Goal: Transaction & Acquisition: Purchase product/service

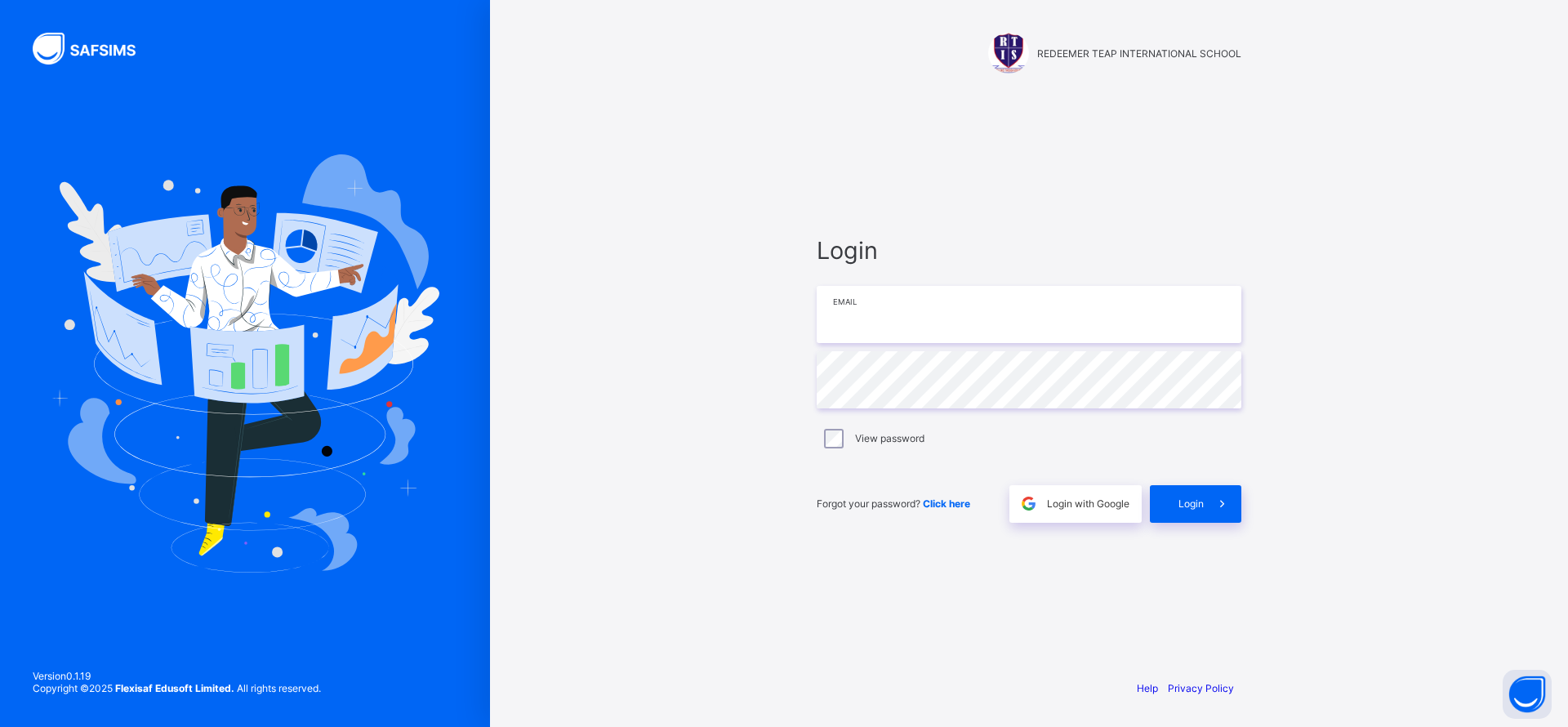
click at [929, 322] on input "email" at bounding box center [1028, 314] width 424 height 57
paste input "**********"
type input "**********"
click at [1188, 500] on span "Login" at bounding box center [1191, 503] width 26 height 12
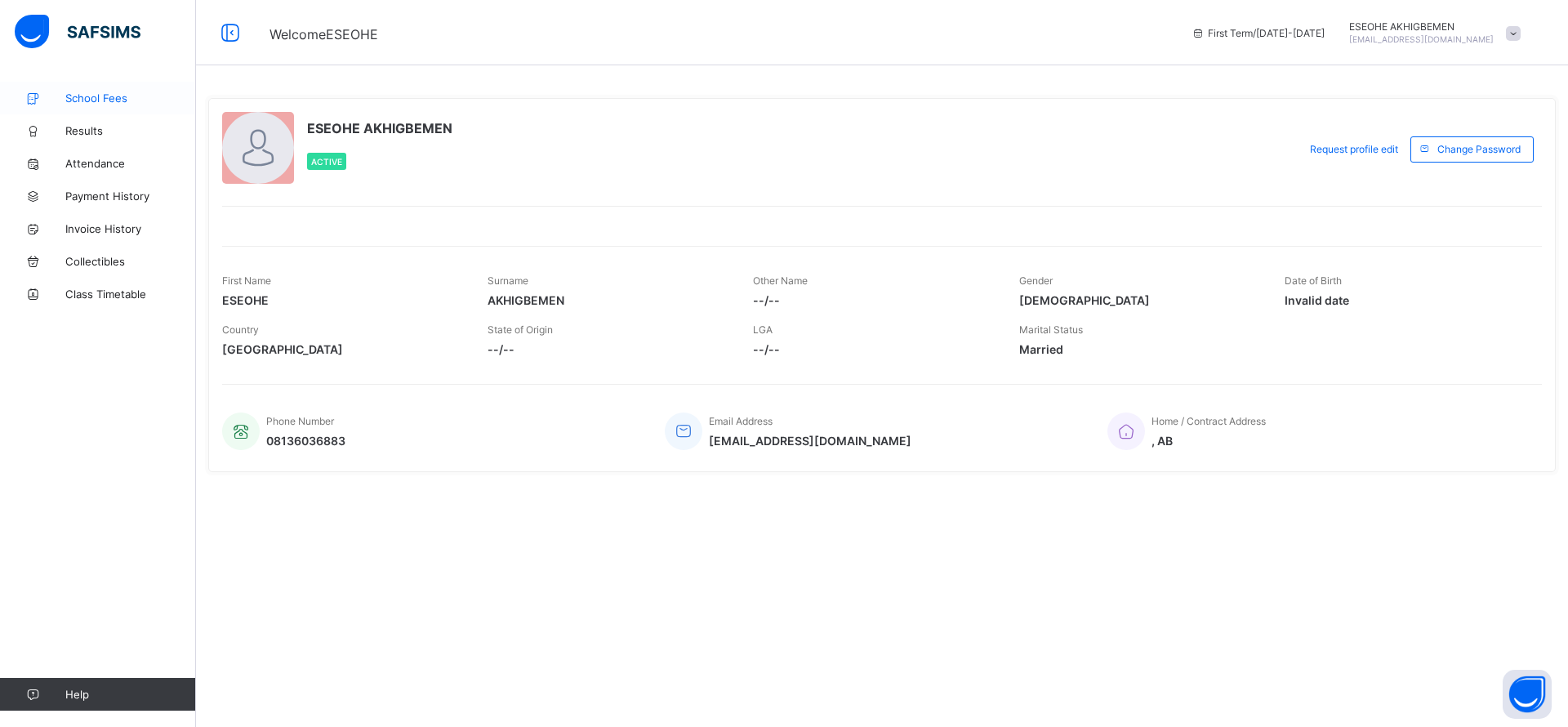
click at [97, 102] on span "School Fees" at bounding box center [131, 97] width 131 height 13
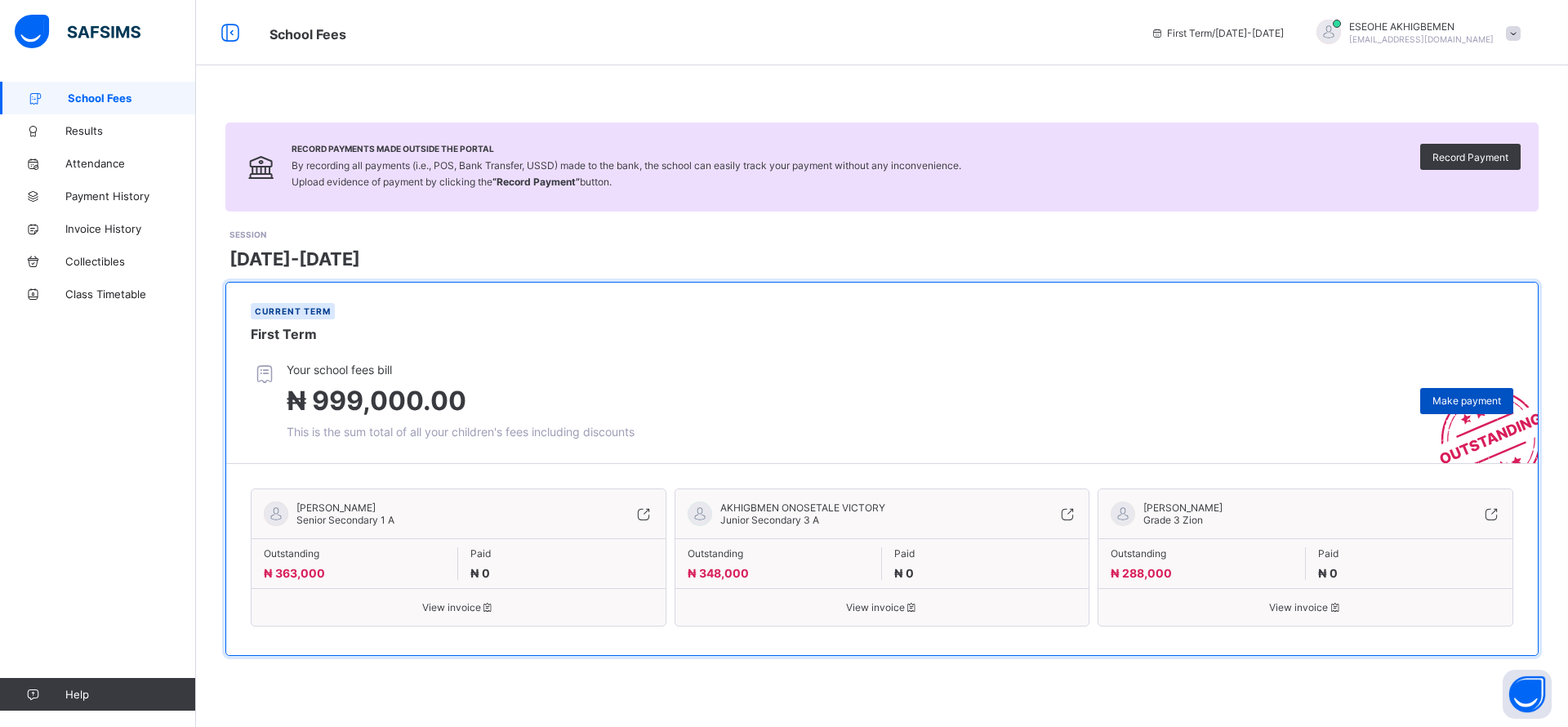
click at [1471, 402] on span "Make payment" at bounding box center [1467, 401] width 68 height 12
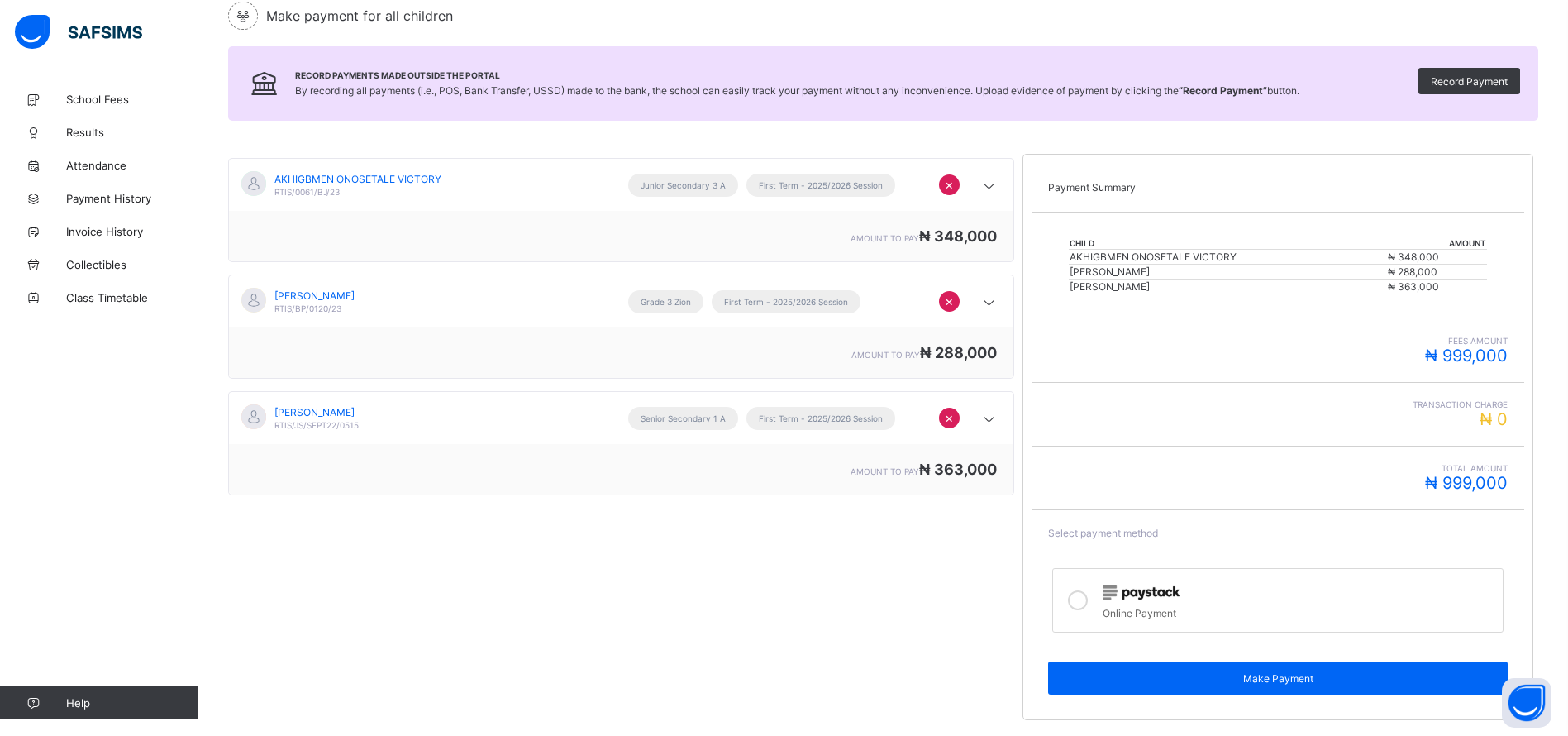
scroll to position [189, 0]
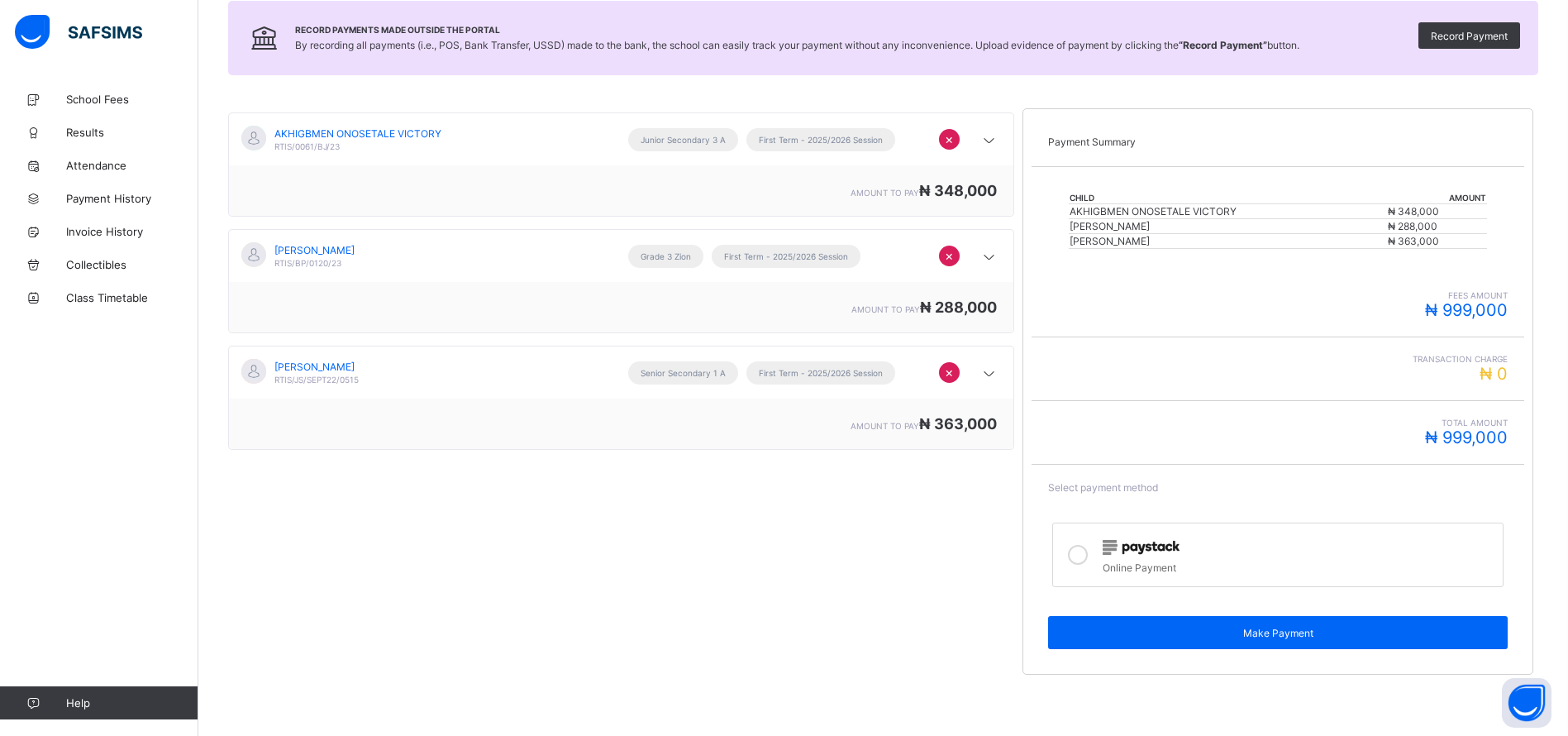
click at [1119, 563] on div "Online Payment" at bounding box center [1298, 566] width 392 height 16
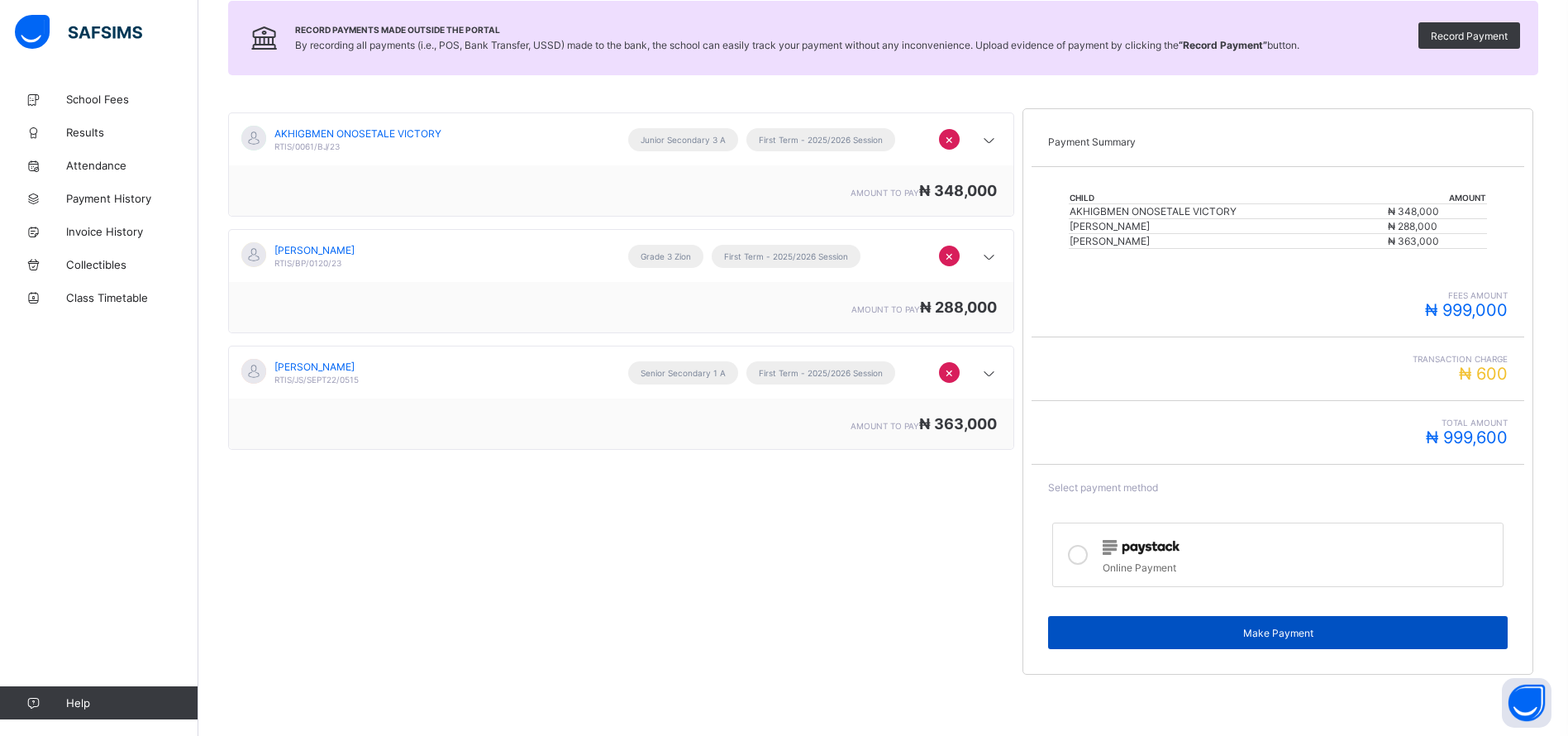
click at [1299, 637] on span "Make Payment" at bounding box center [1278, 633] width 435 height 12
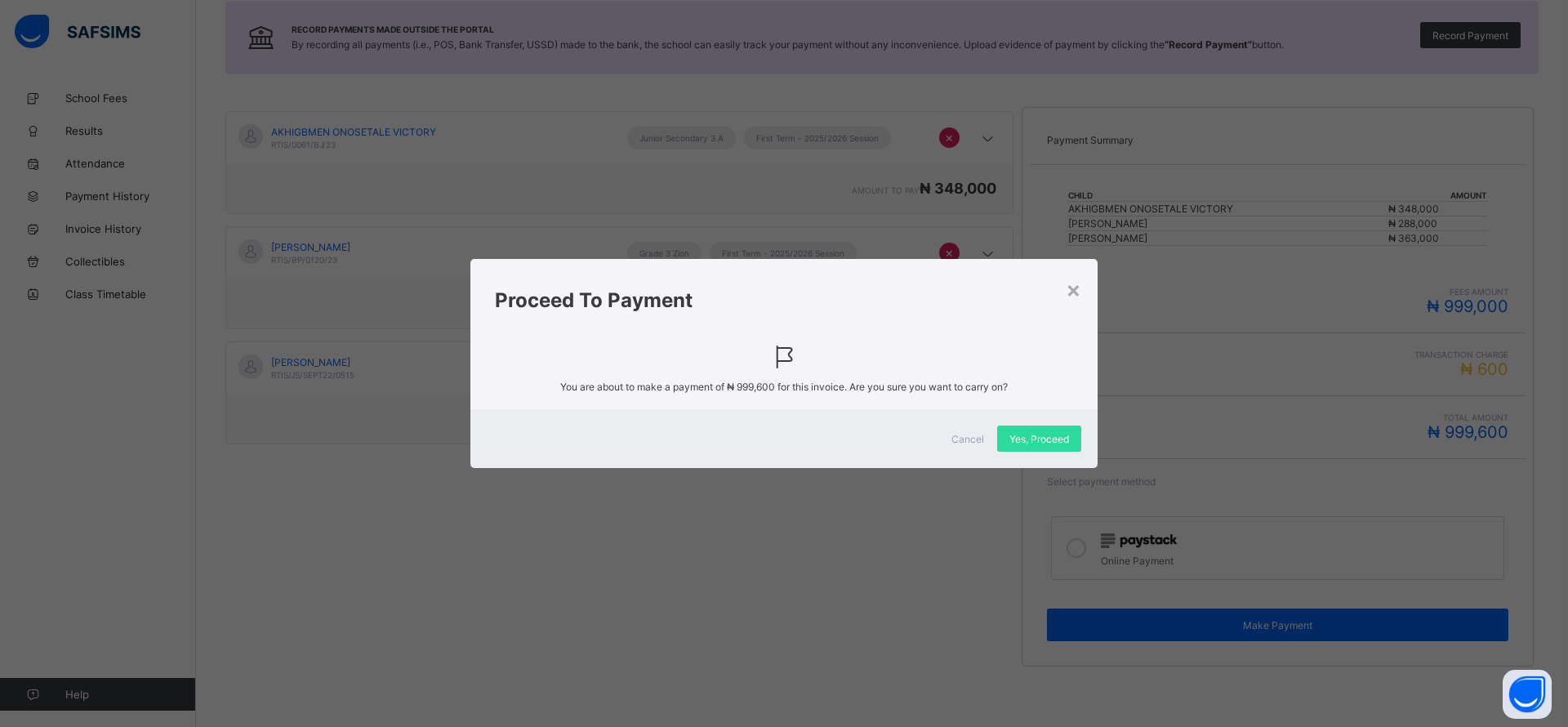
click at [967, 436] on span "Cancel" at bounding box center [968, 439] width 32 height 12
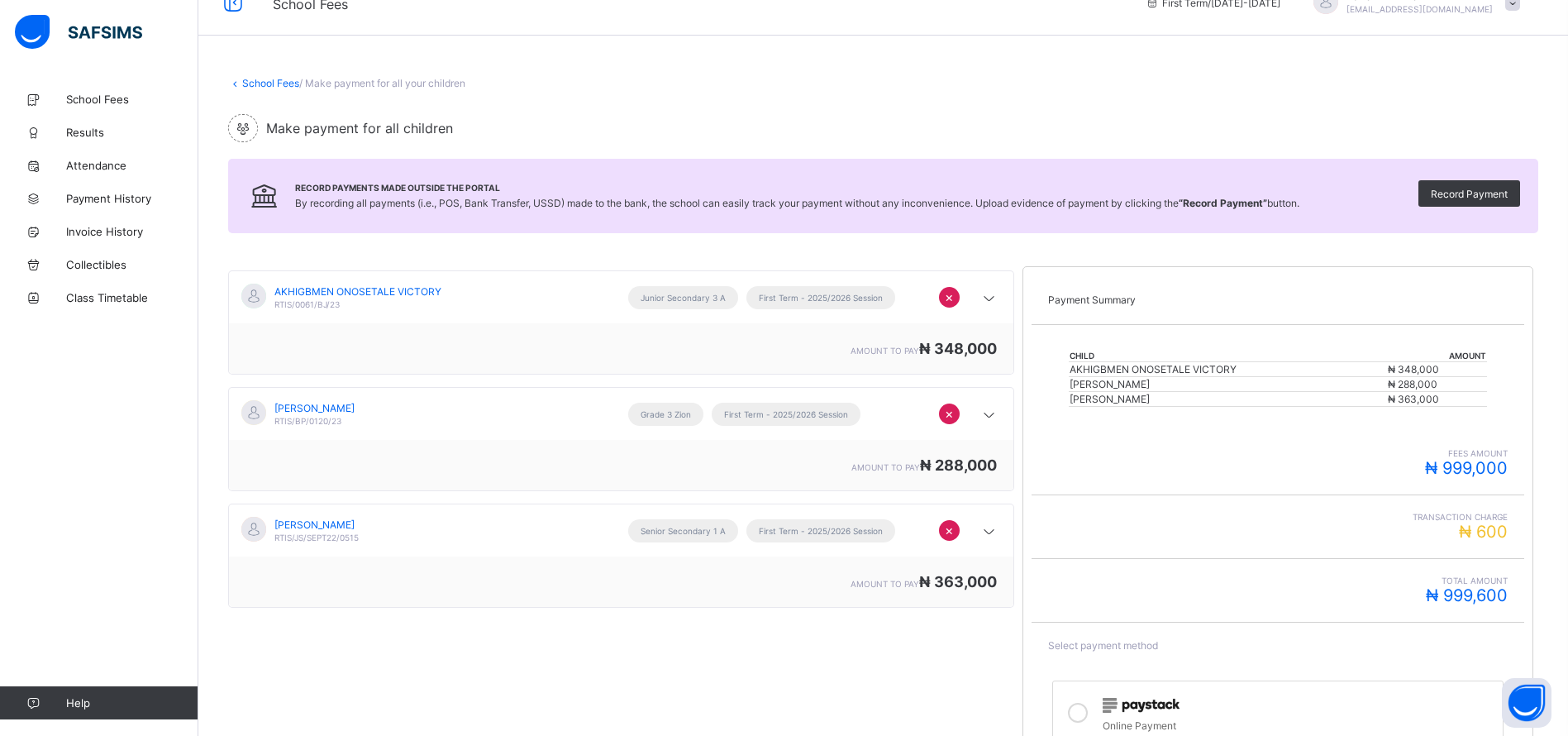
scroll to position [0, 0]
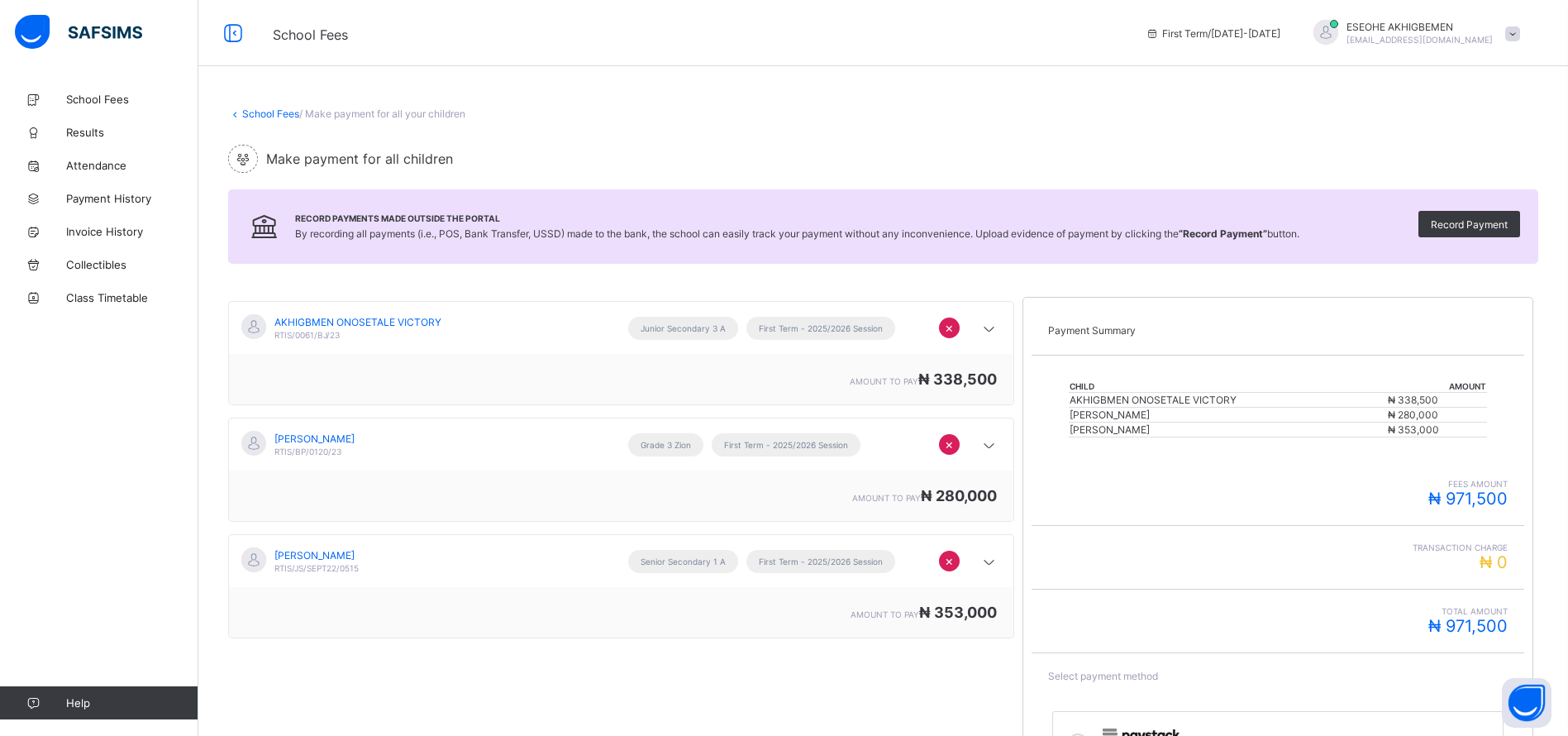
click at [252, 115] on link "School Fees" at bounding box center [271, 113] width 57 height 12
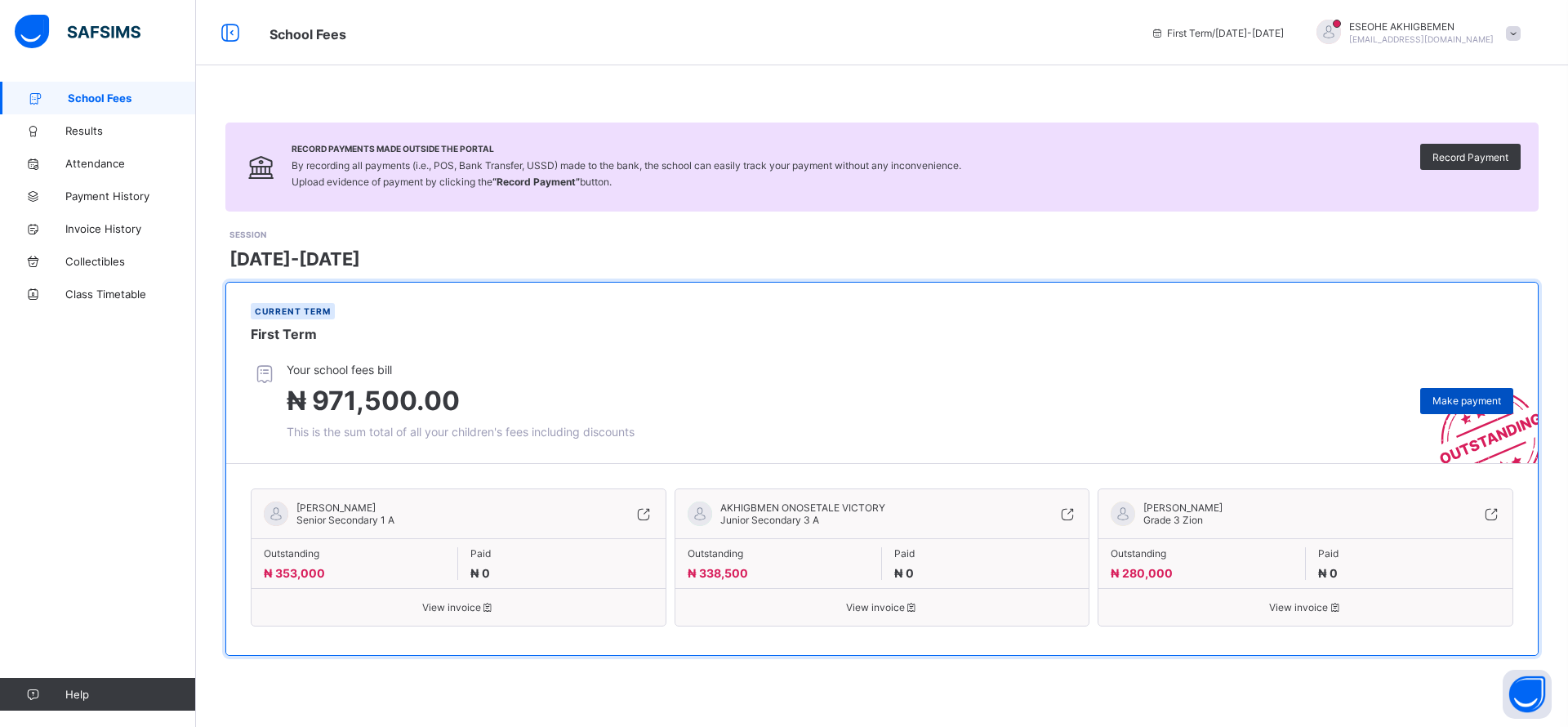
click at [1460, 401] on span "Make payment" at bounding box center [1467, 401] width 68 height 12
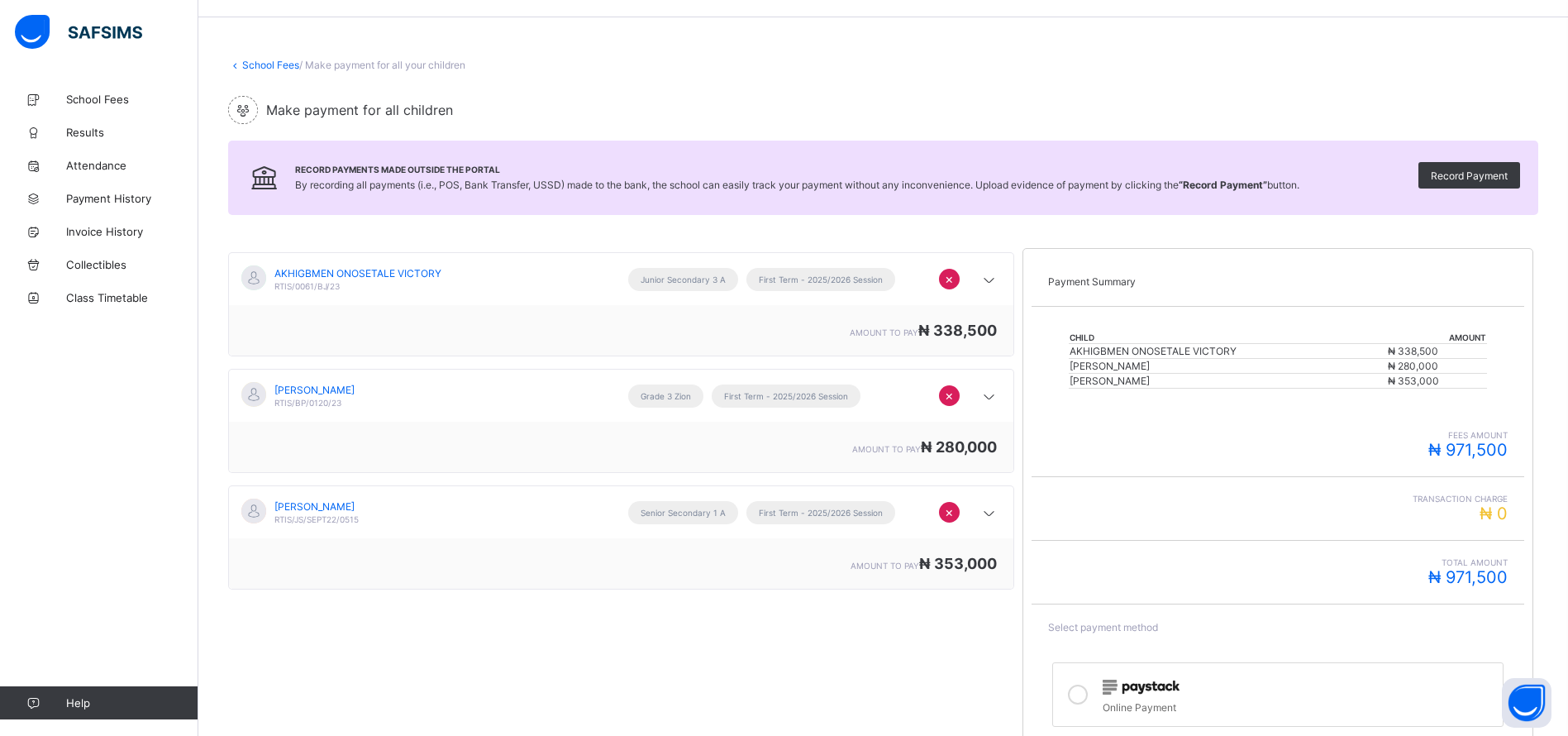
scroll to position [189, 0]
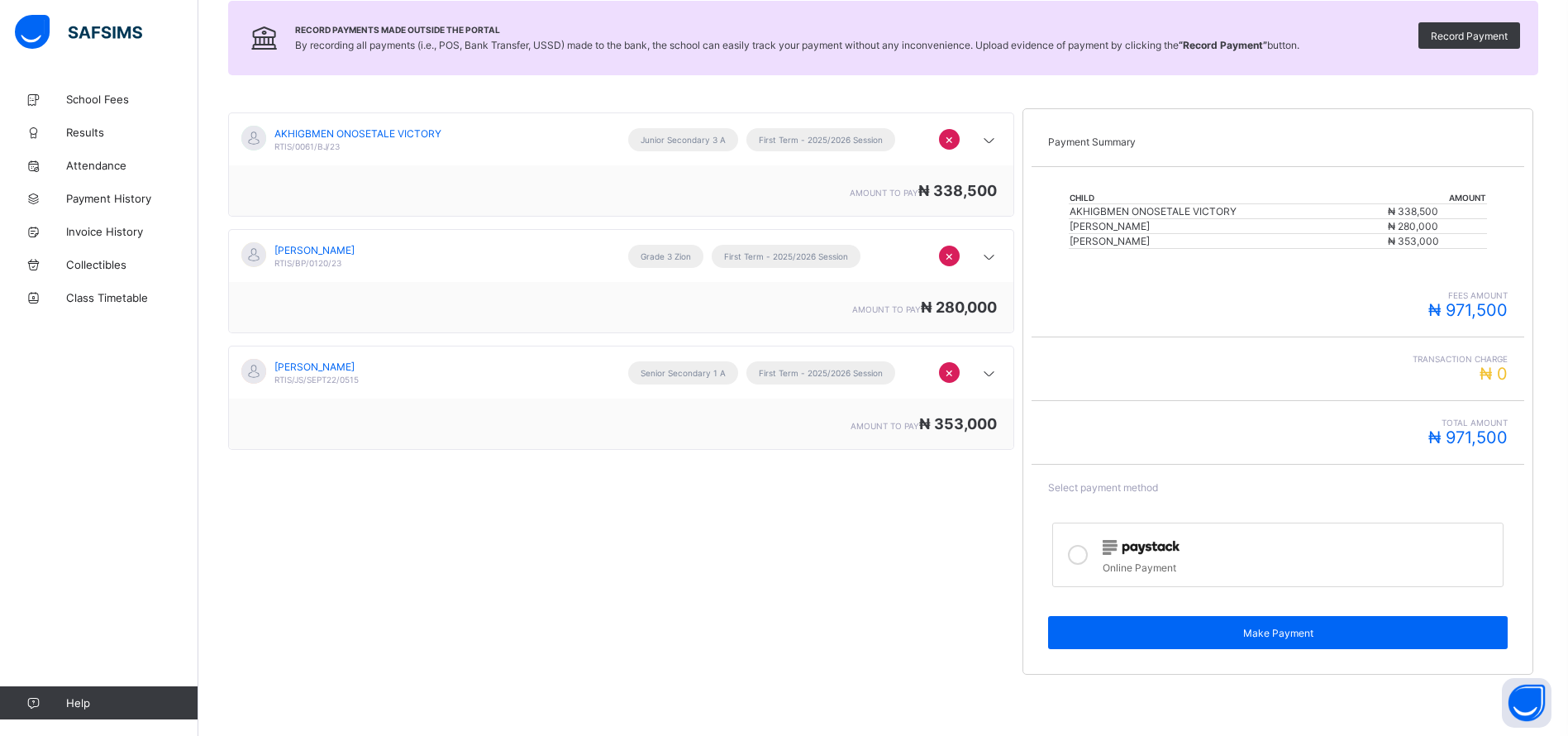
click at [1180, 545] on img at bounding box center [1141, 547] width 77 height 15
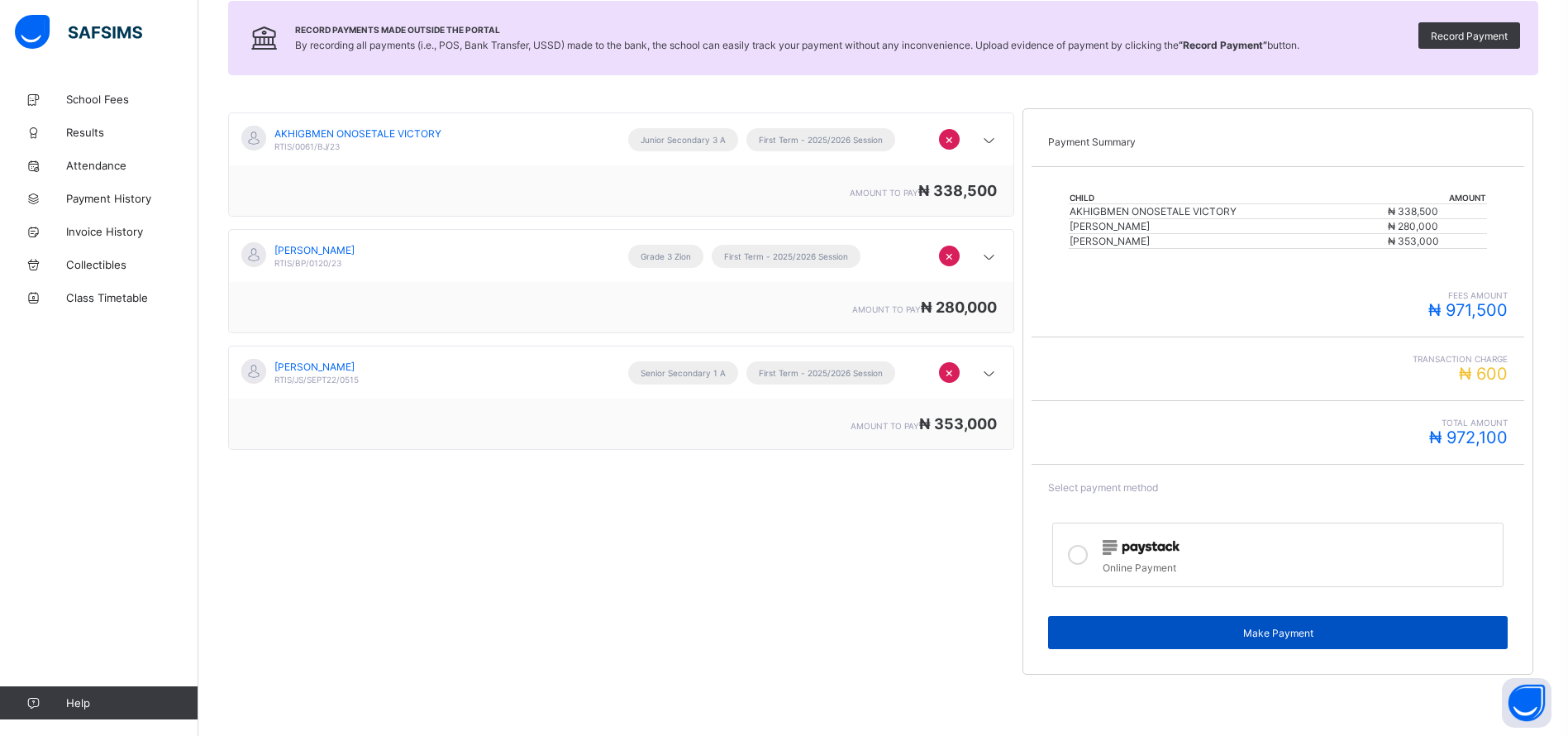
click at [1280, 627] on span "Make Payment" at bounding box center [1278, 633] width 435 height 12
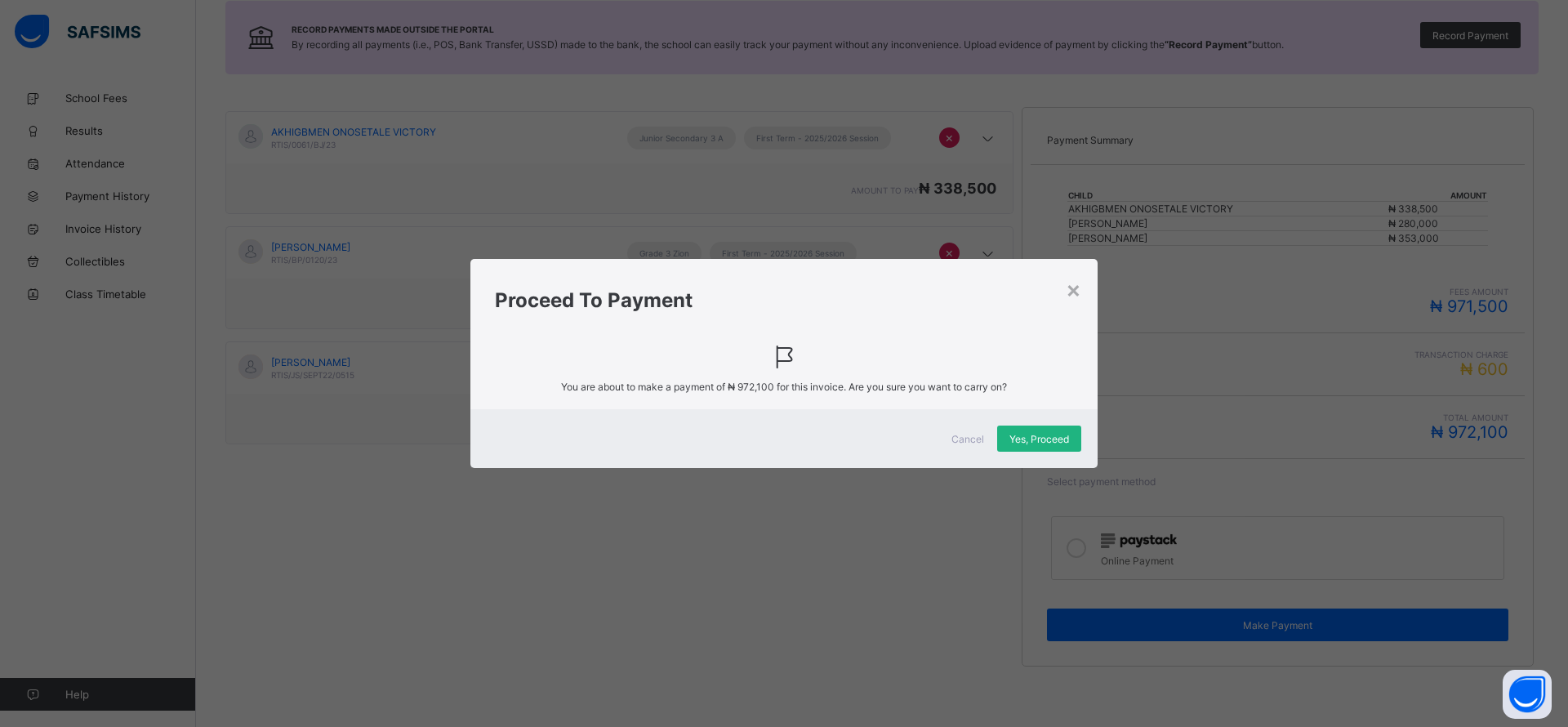
click at [1025, 443] on span "Yes, Proceed" at bounding box center [1039, 439] width 60 height 12
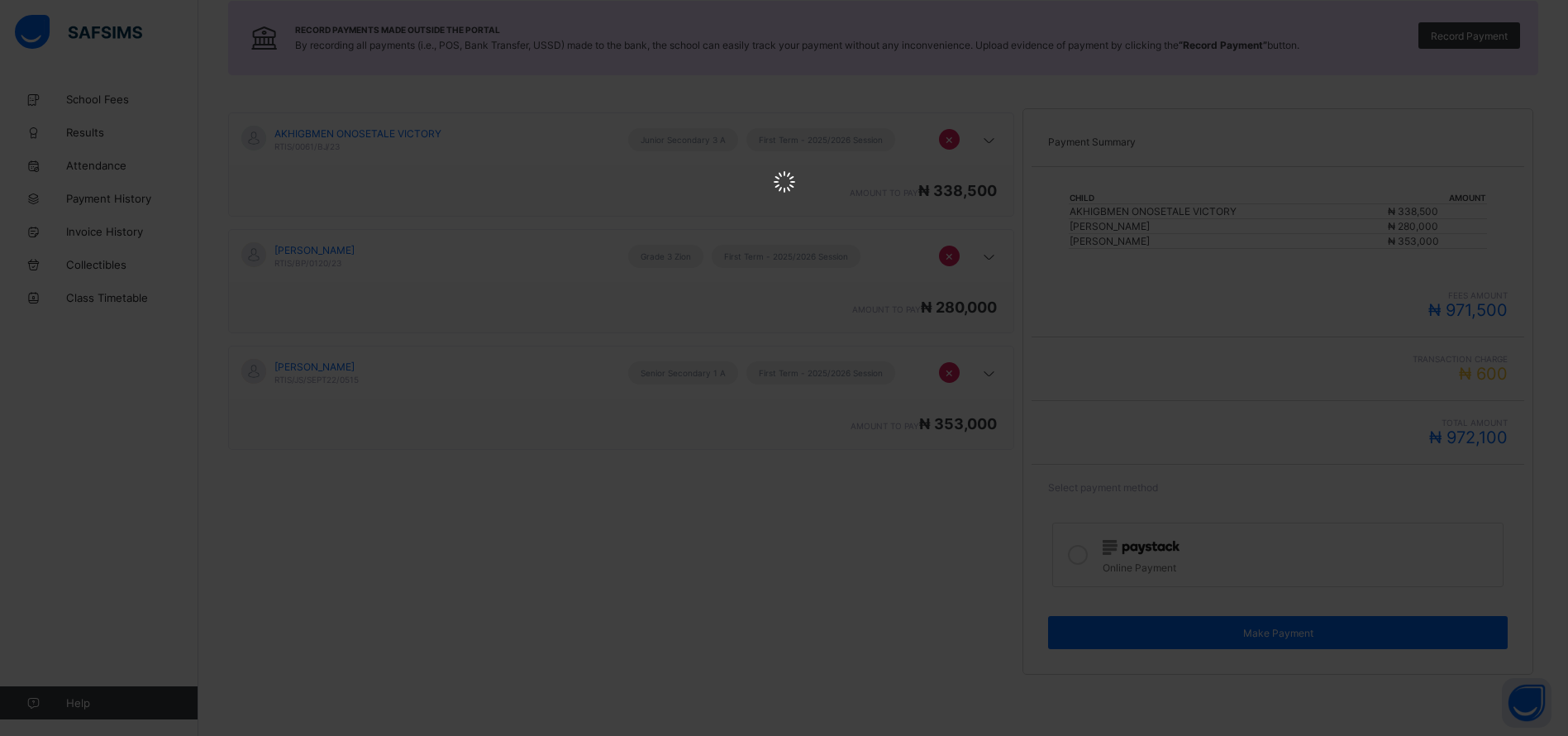
scroll to position [0, 0]
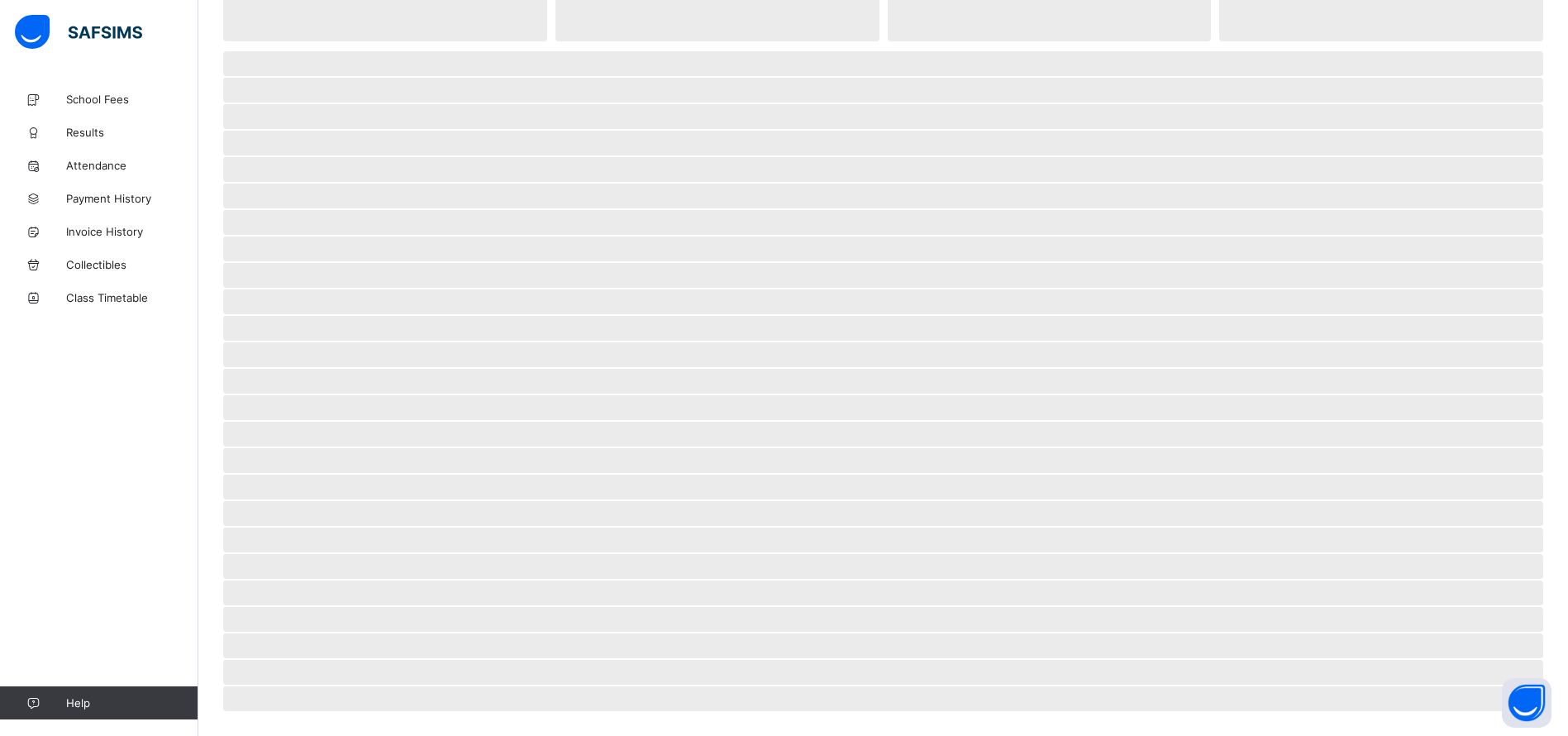
scroll to position [167, 0]
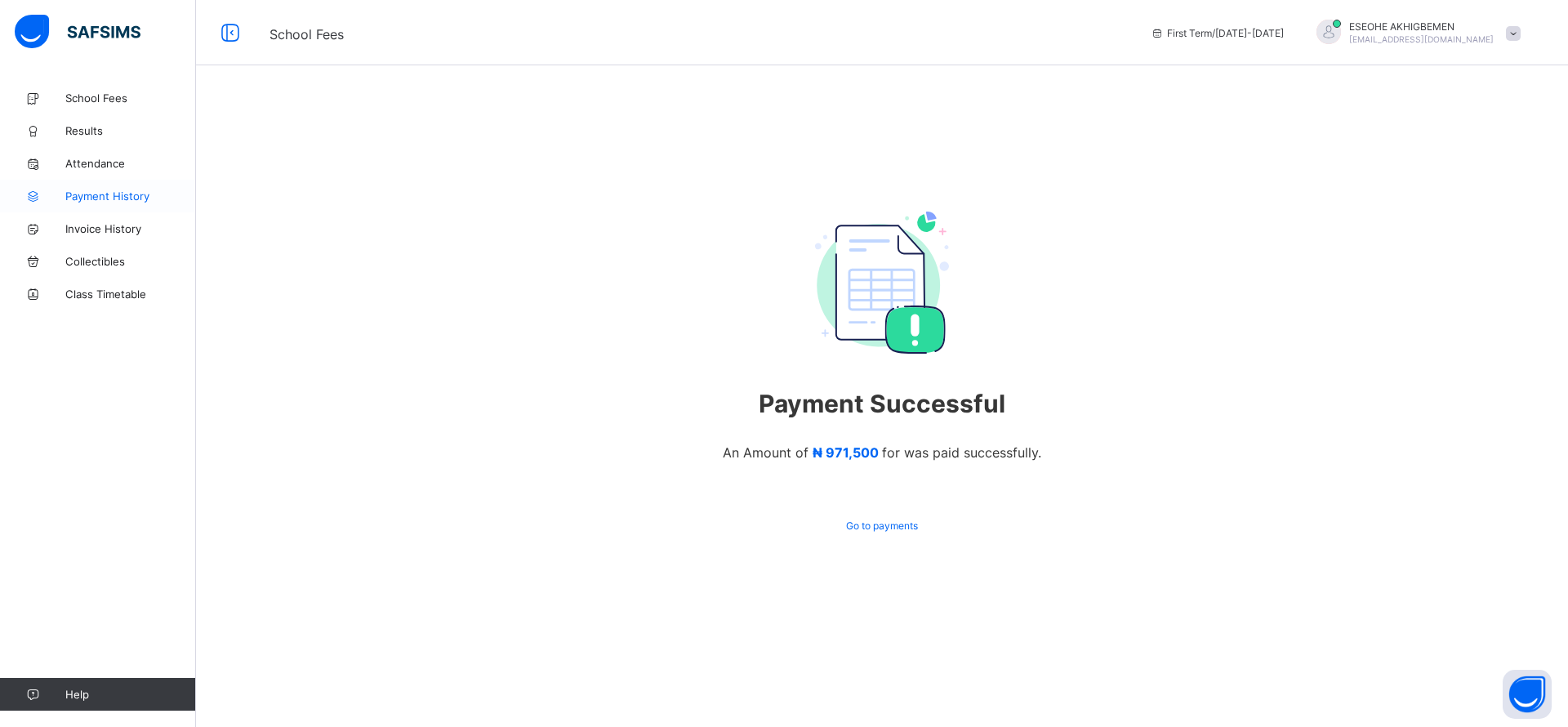
click at [95, 197] on span "Payment History" at bounding box center [131, 196] width 131 height 13
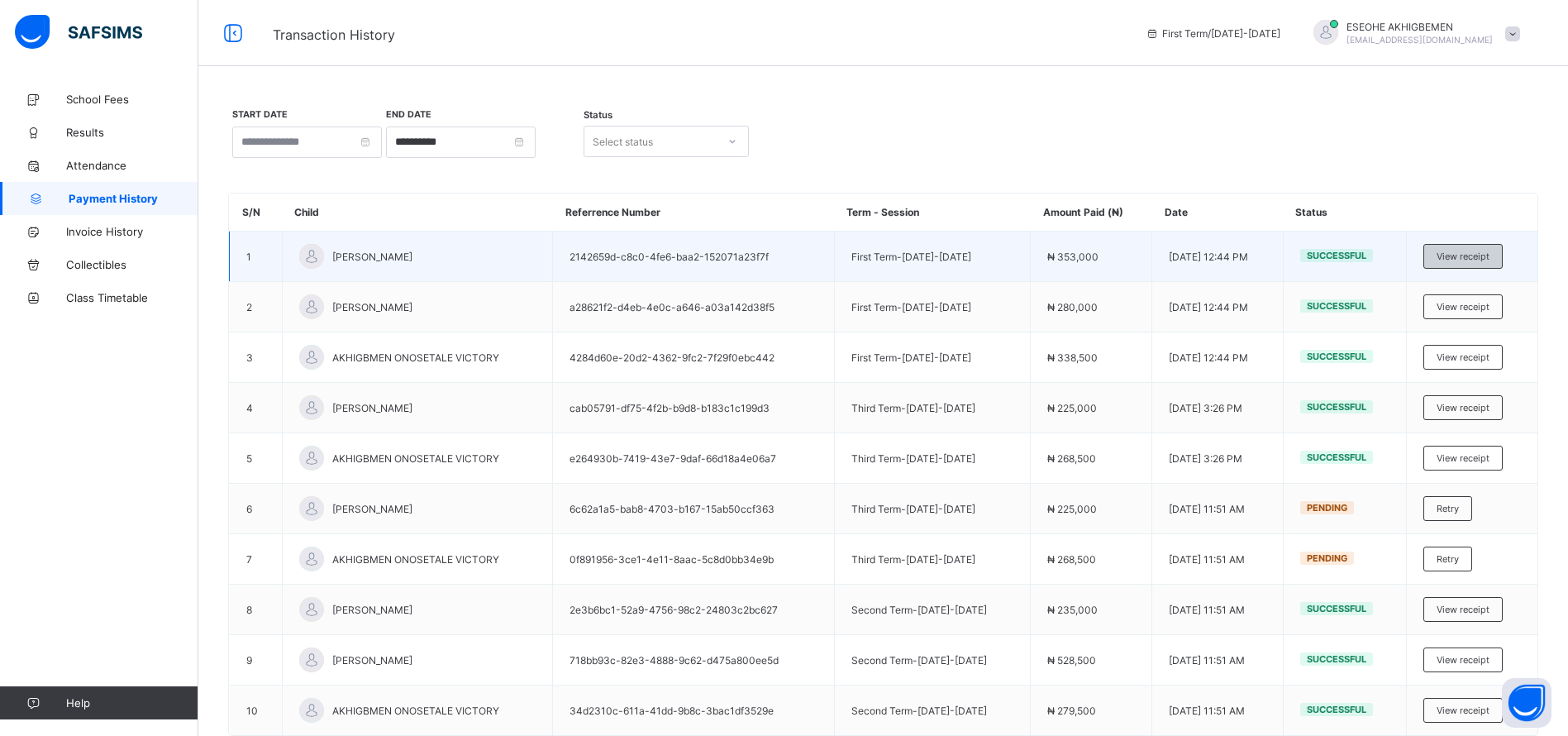
click at [1480, 247] on div "View receipt" at bounding box center [1463, 256] width 80 height 25
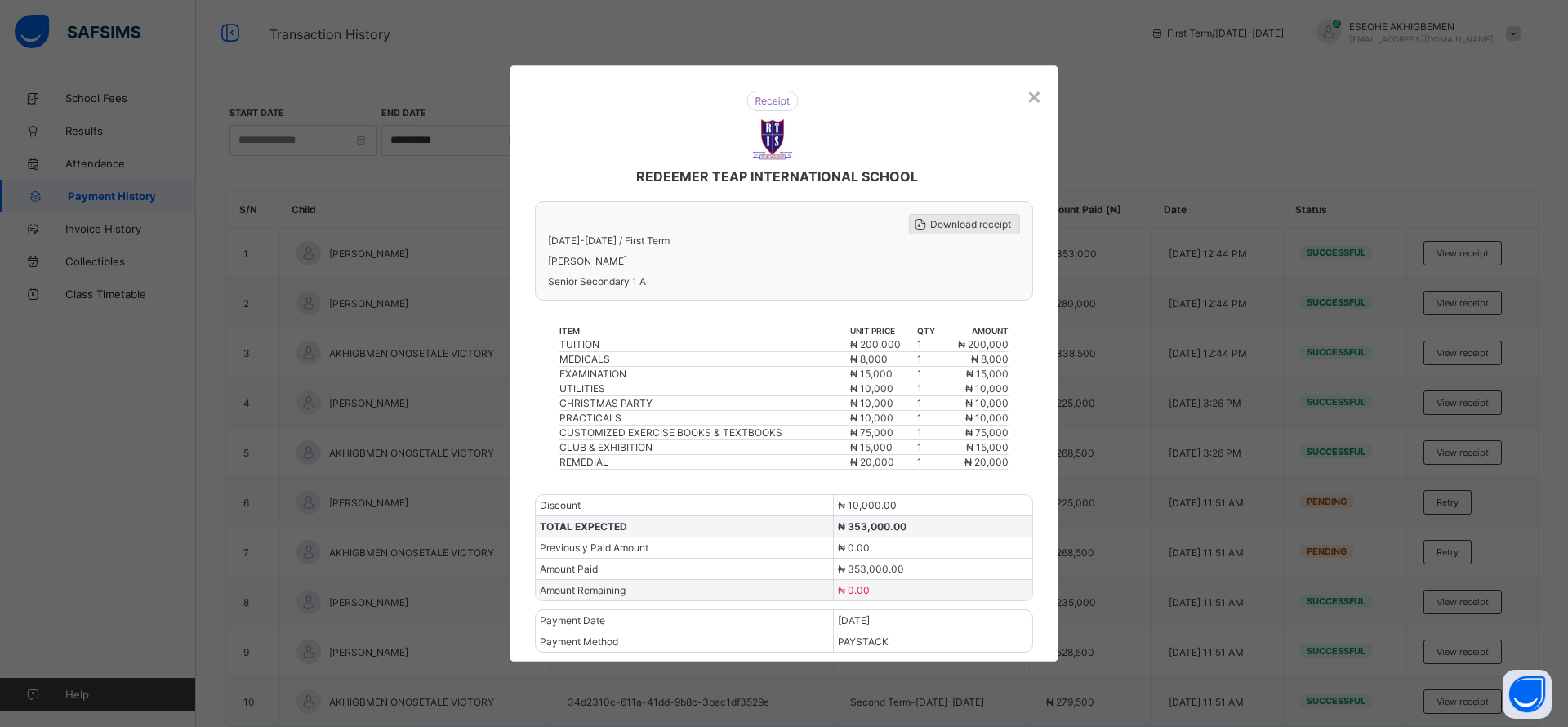
click at [968, 225] on span "Download receipt" at bounding box center [970, 224] width 81 height 12
click at [1042, 97] on div "×" at bounding box center [1034, 96] width 15 height 28
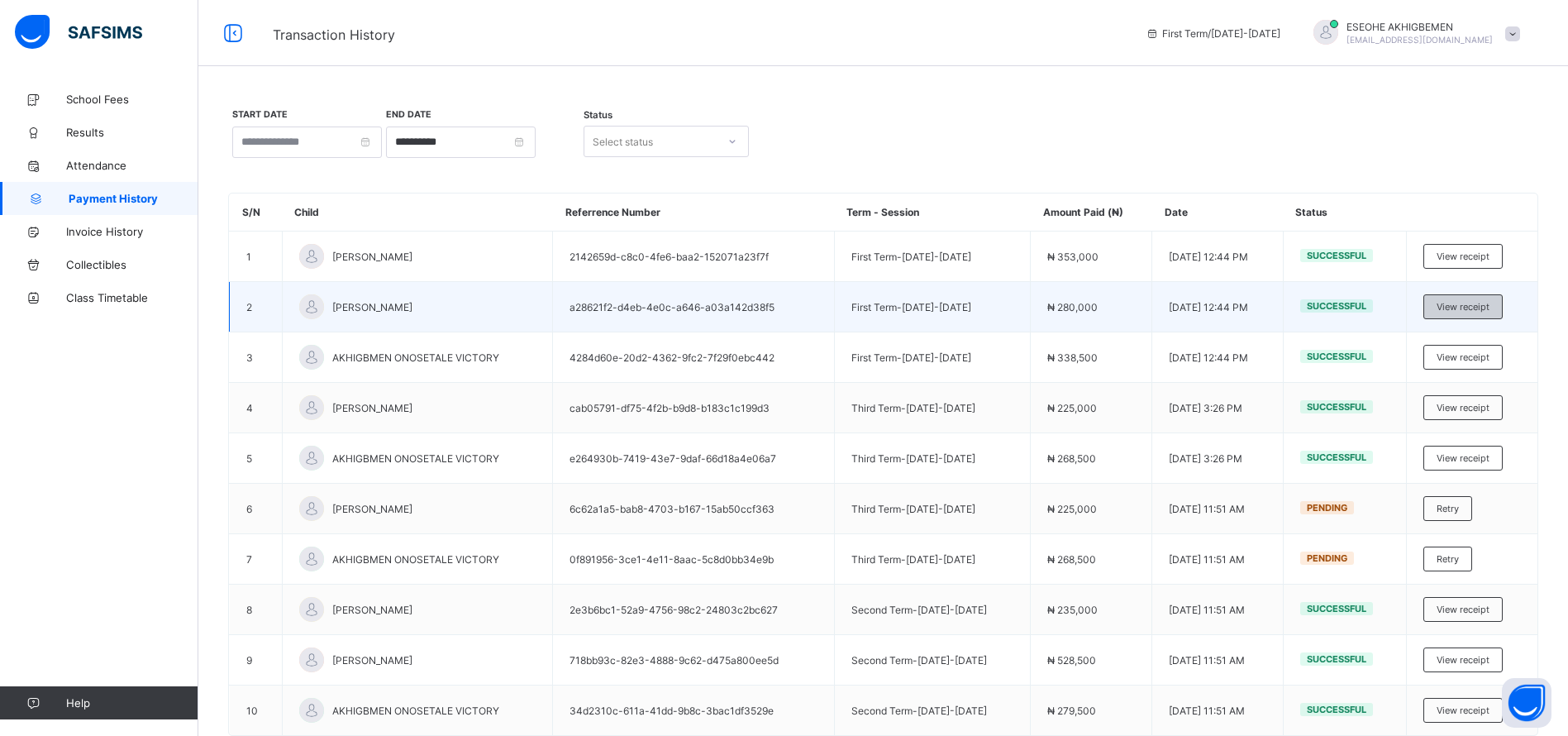
click at [1455, 304] on div "View receipt" at bounding box center [1463, 307] width 80 height 25
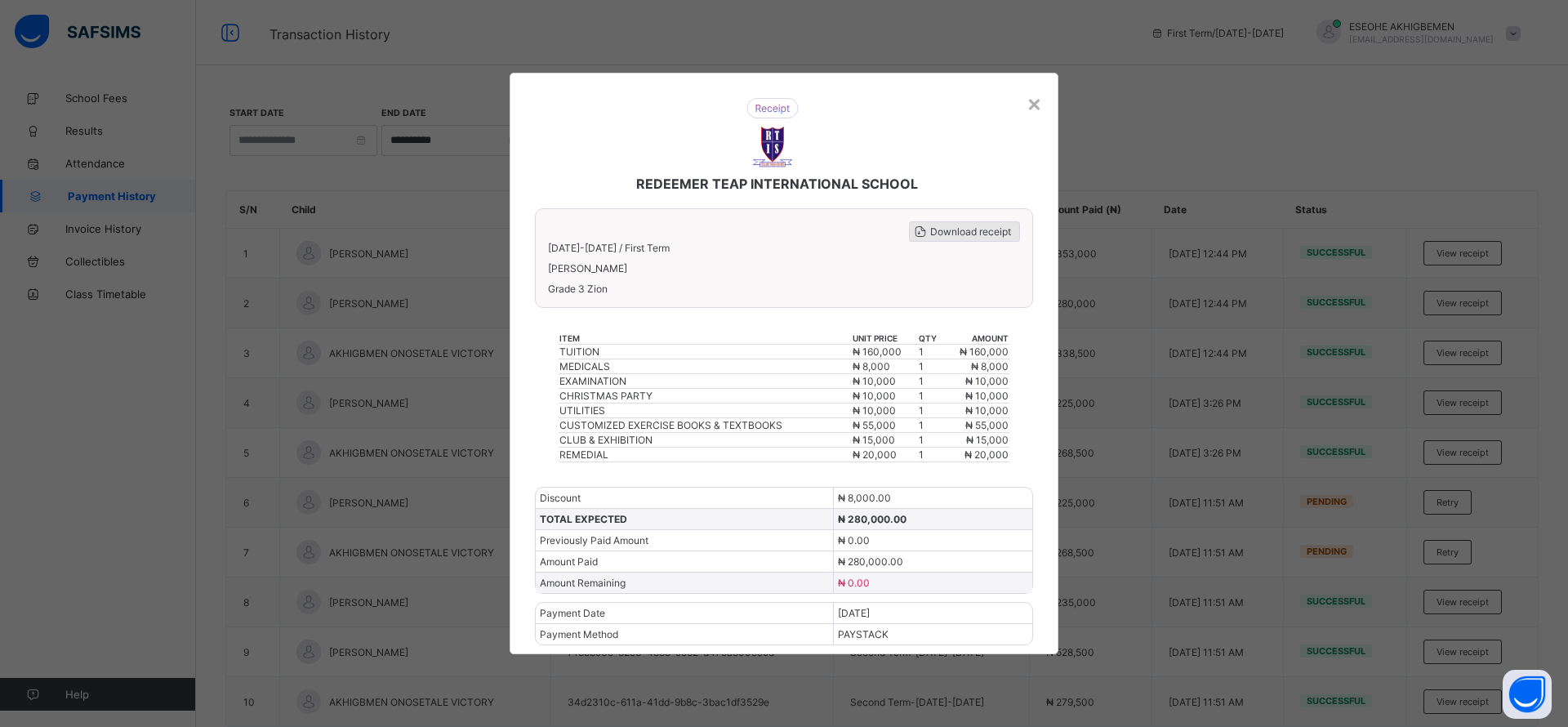
click at [980, 234] on span "Download receipt" at bounding box center [970, 232] width 81 height 12
click at [1023, 120] on div "REDEEMER TEAP INTERNATIONAL SCHOOL" at bounding box center [772, 145] width 508 height 126
click at [986, 227] on span "Download receipt" at bounding box center [970, 232] width 81 height 12
click at [1043, 103] on div "REDEEMER TEAP INTERNATIONAL SCHOOL Download receipt 2025-2026 / First Term Beul…" at bounding box center [784, 363] width 549 height 582
click at [1038, 105] on div "×" at bounding box center [1034, 103] width 15 height 28
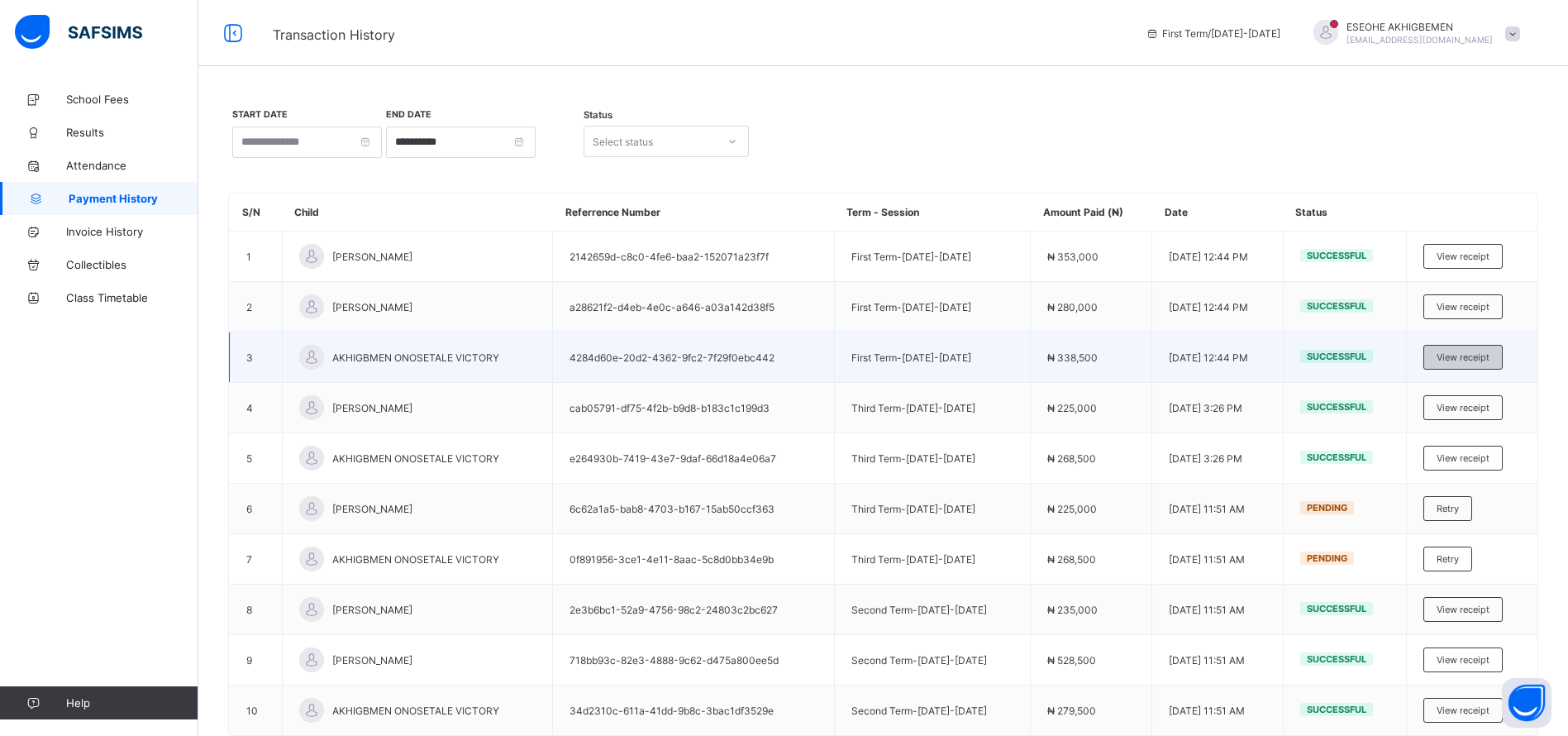
click at [1481, 353] on span "View receipt" at bounding box center [1463, 357] width 53 height 11
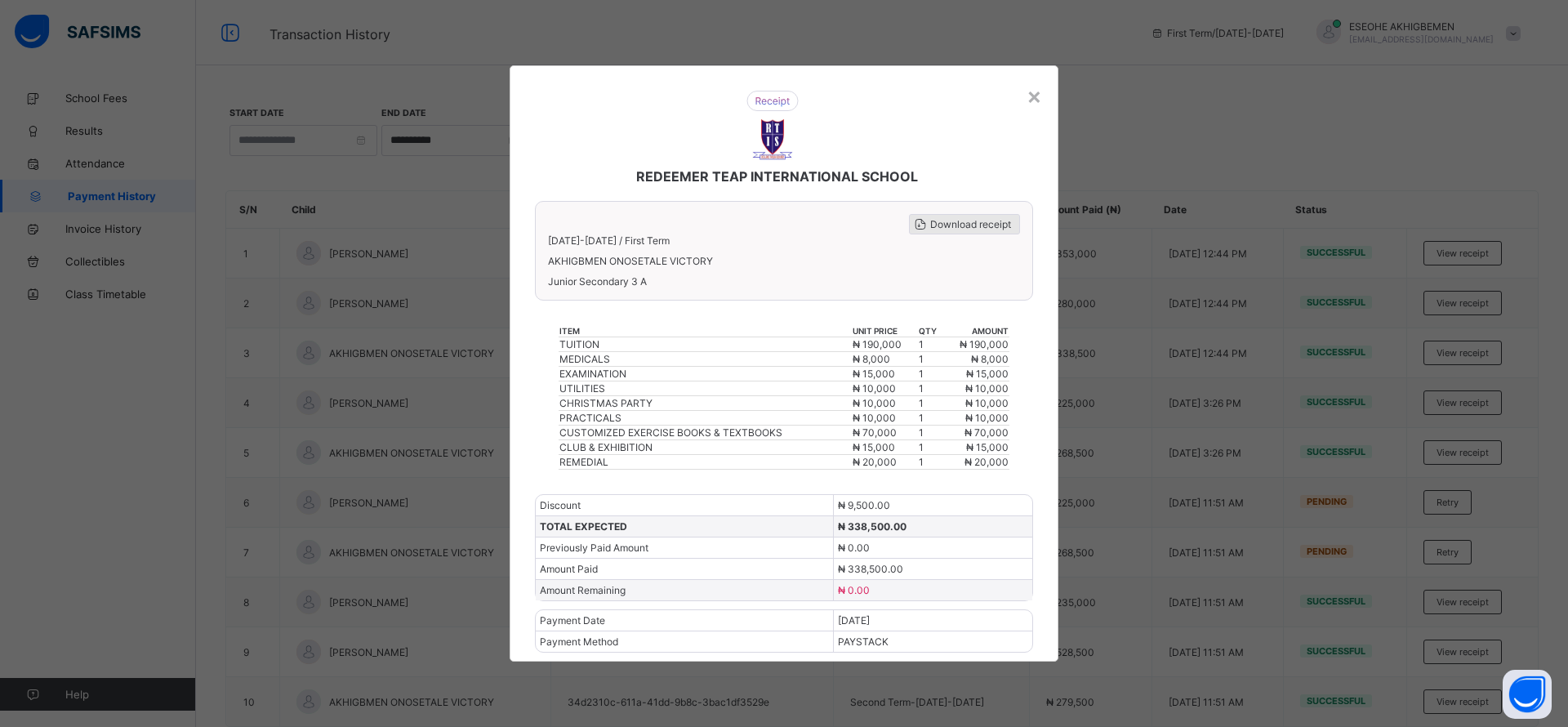
click at [968, 223] on span "Download receipt" at bounding box center [970, 224] width 81 height 12
click at [1036, 90] on div "×" at bounding box center [1034, 96] width 15 height 28
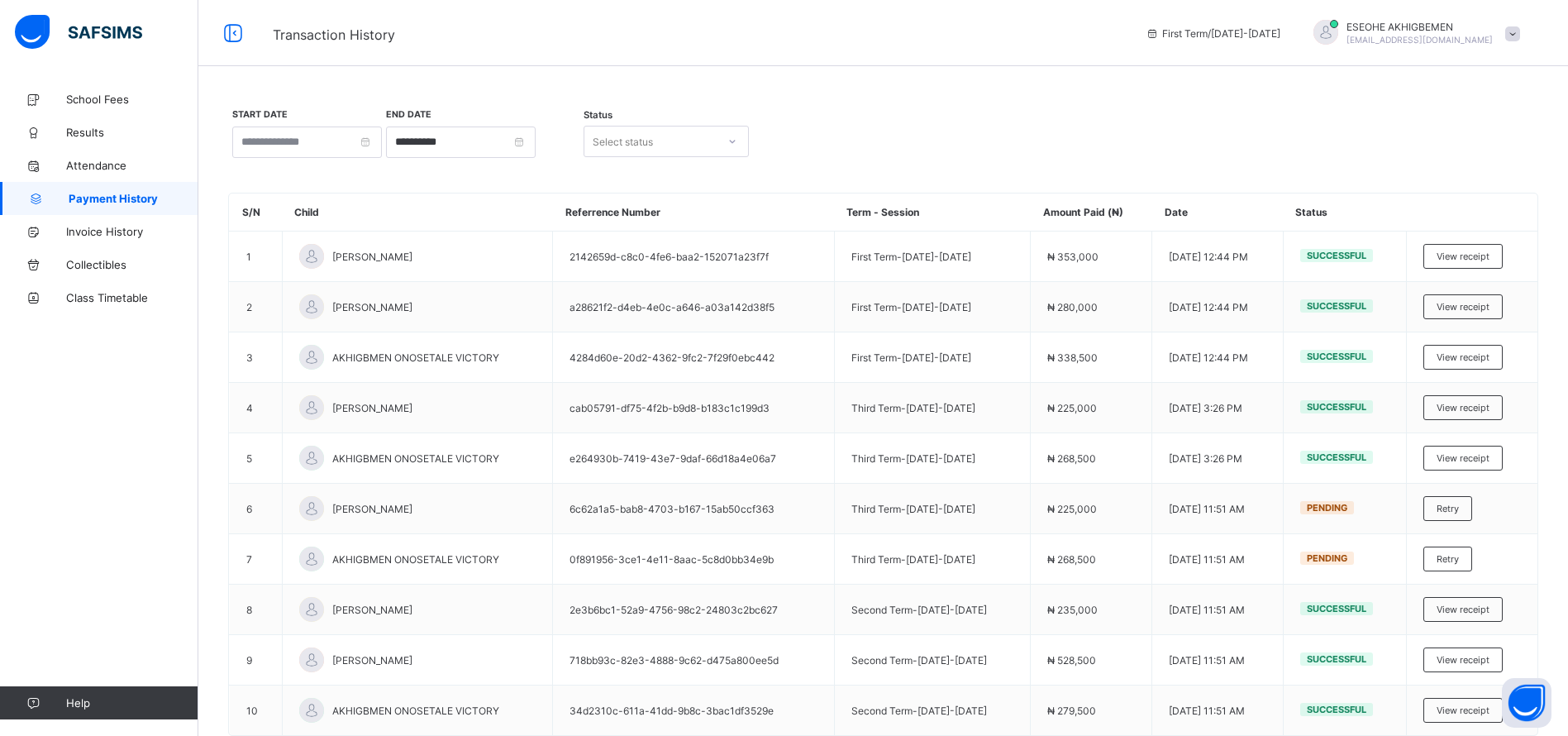
click at [1520, 36] on span at bounding box center [1513, 34] width 15 height 15
click at [1457, 162] on span "Logout" at bounding box center [1467, 163] width 109 height 19
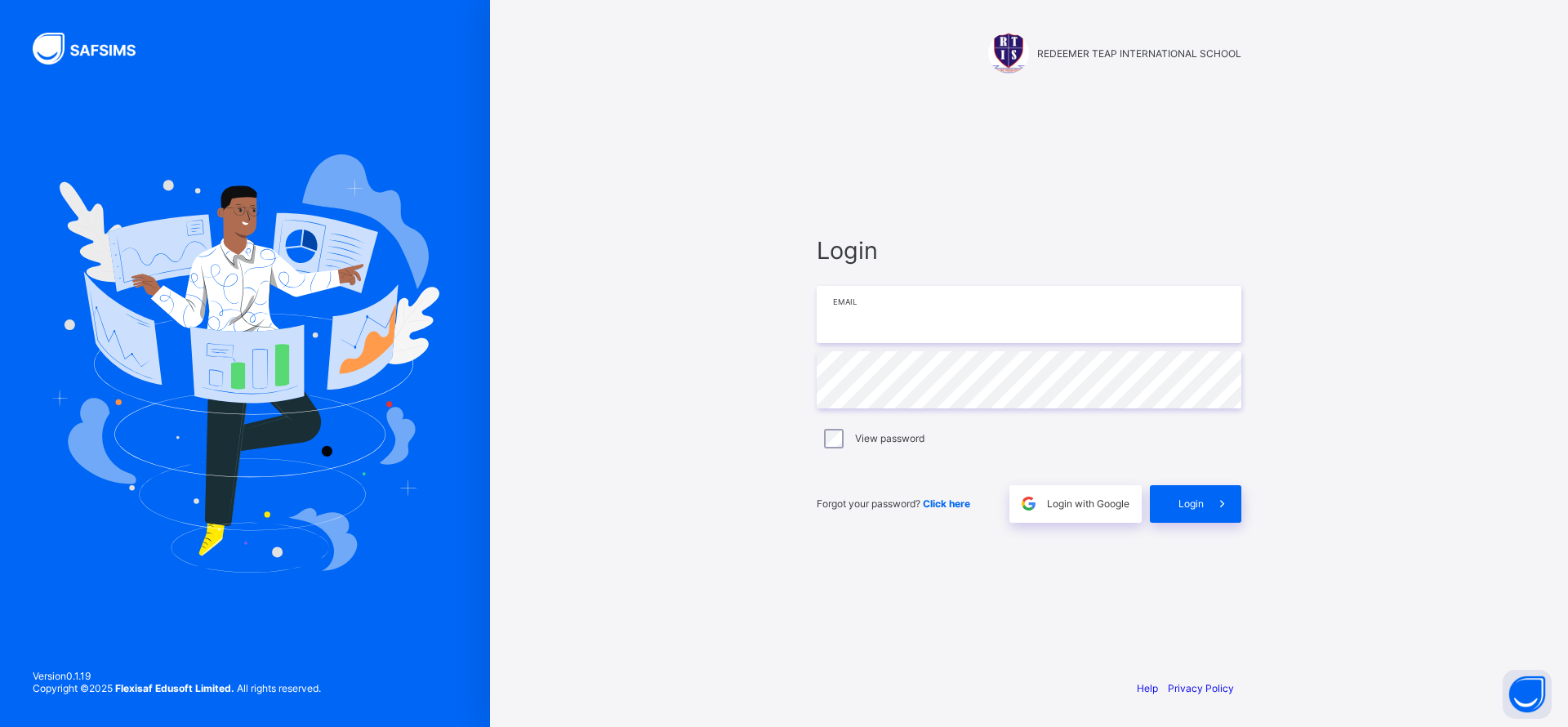
click at [995, 315] on input "email" at bounding box center [1028, 314] width 424 height 57
paste input "**********"
click at [857, 310] on input "**********" at bounding box center [1028, 314] width 424 height 57
type input "**********"
click at [1177, 522] on div "Login" at bounding box center [1196, 504] width 91 height 38
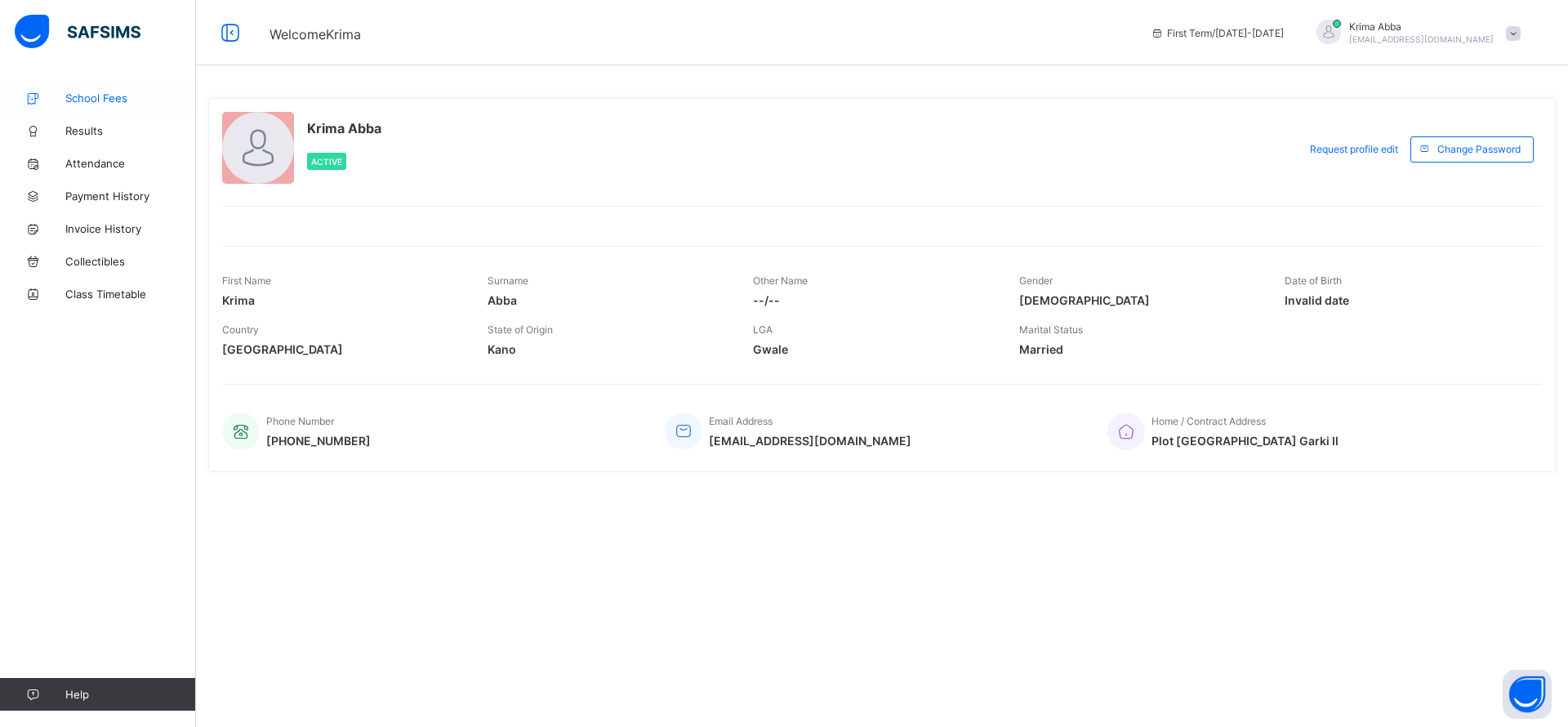
click at [122, 97] on span "School Fees" at bounding box center [131, 97] width 131 height 13
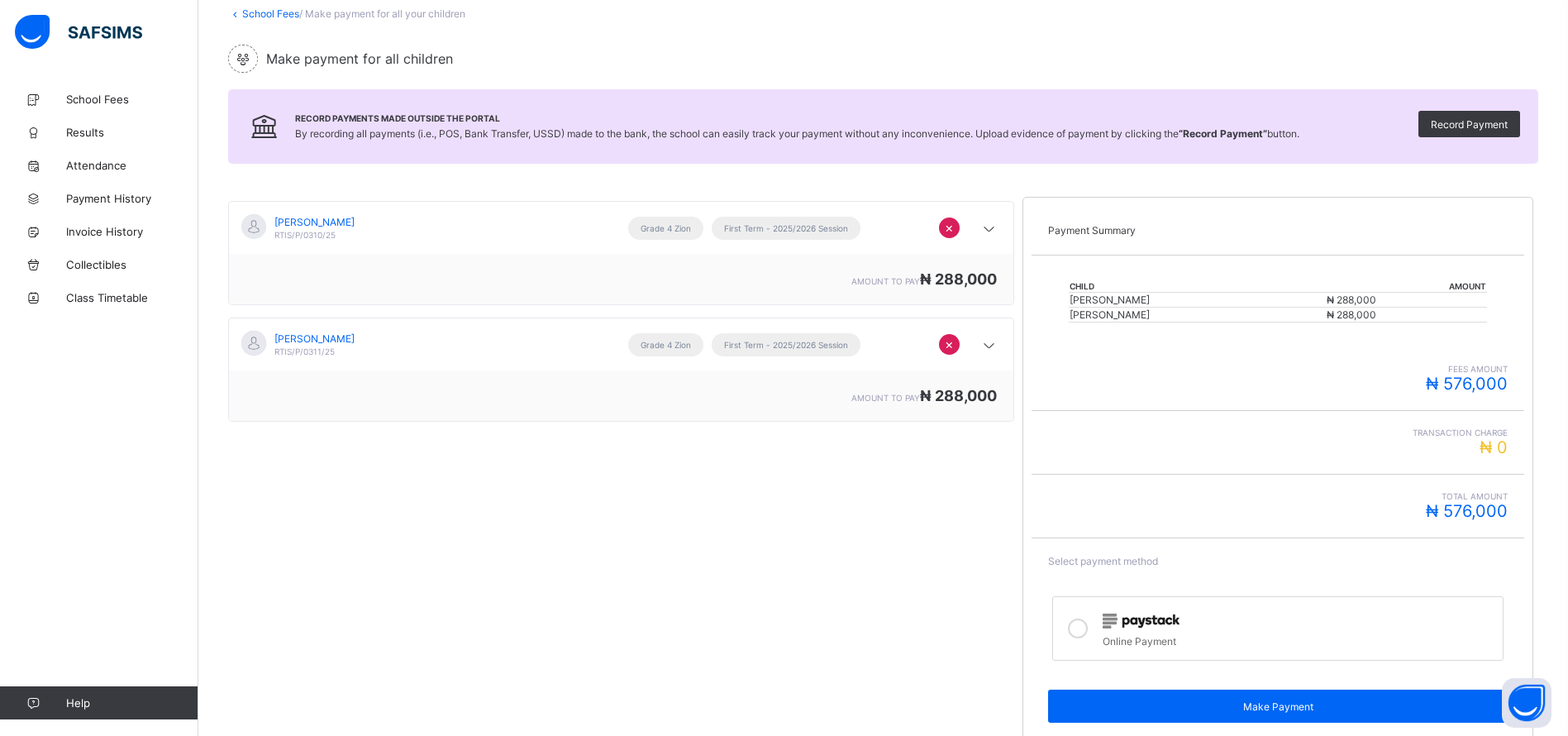
scroll to position [189, 0]
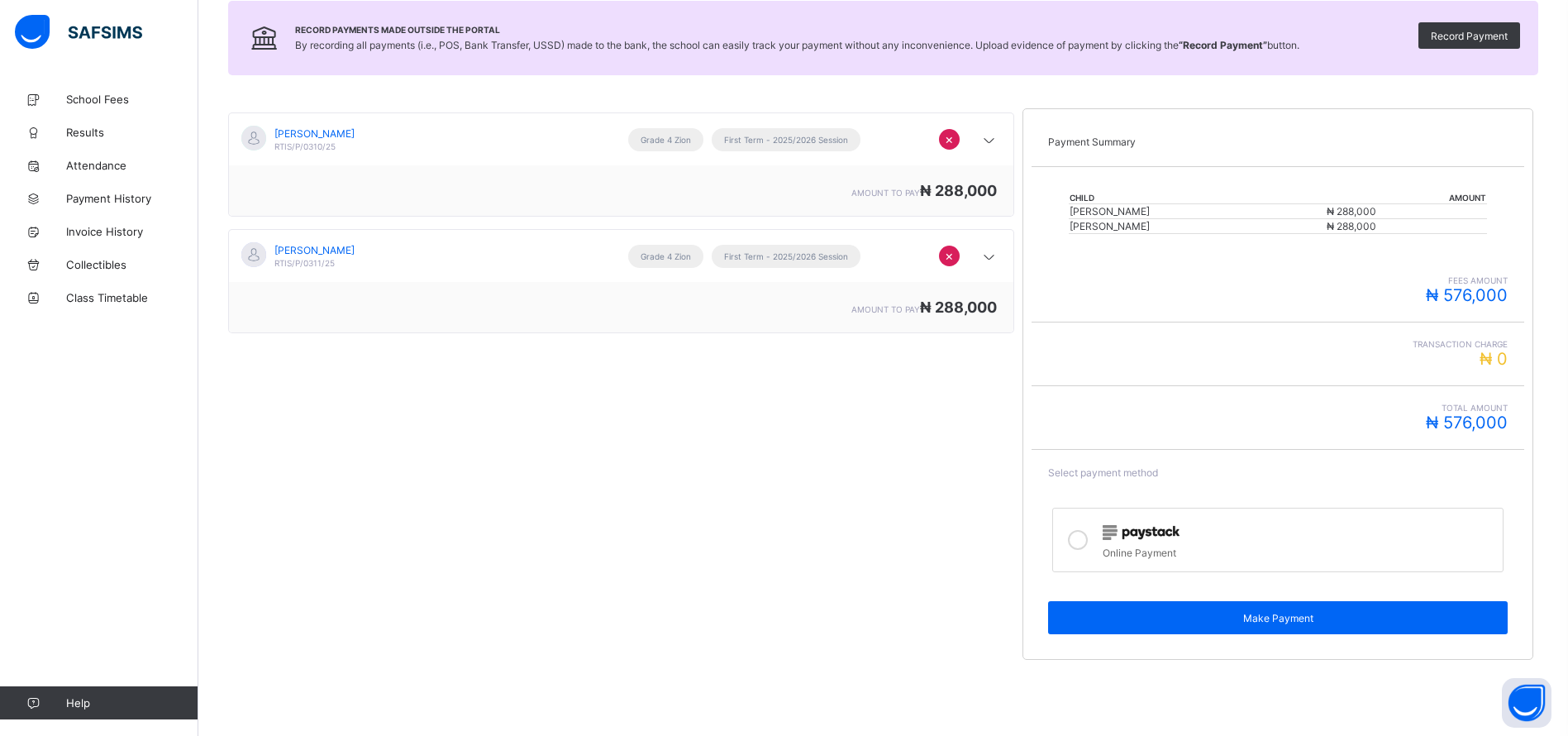
click at [1125, 549] on div "Online Payment" at bounding box center [1298, 550] width 392 height 16
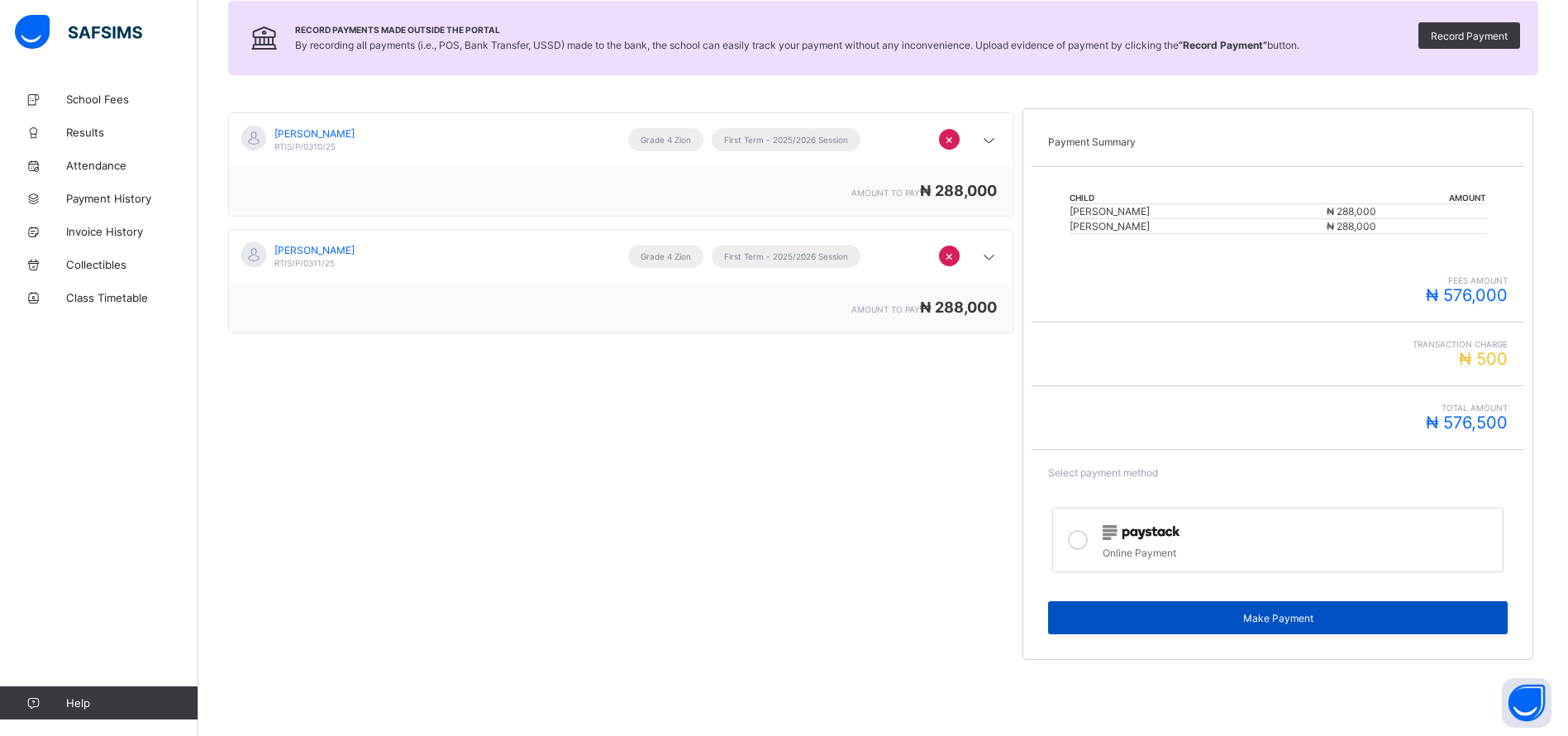
click at [1222, 616] on span "Make Payment" at bounding box center [1278, 618] width 435 height 12
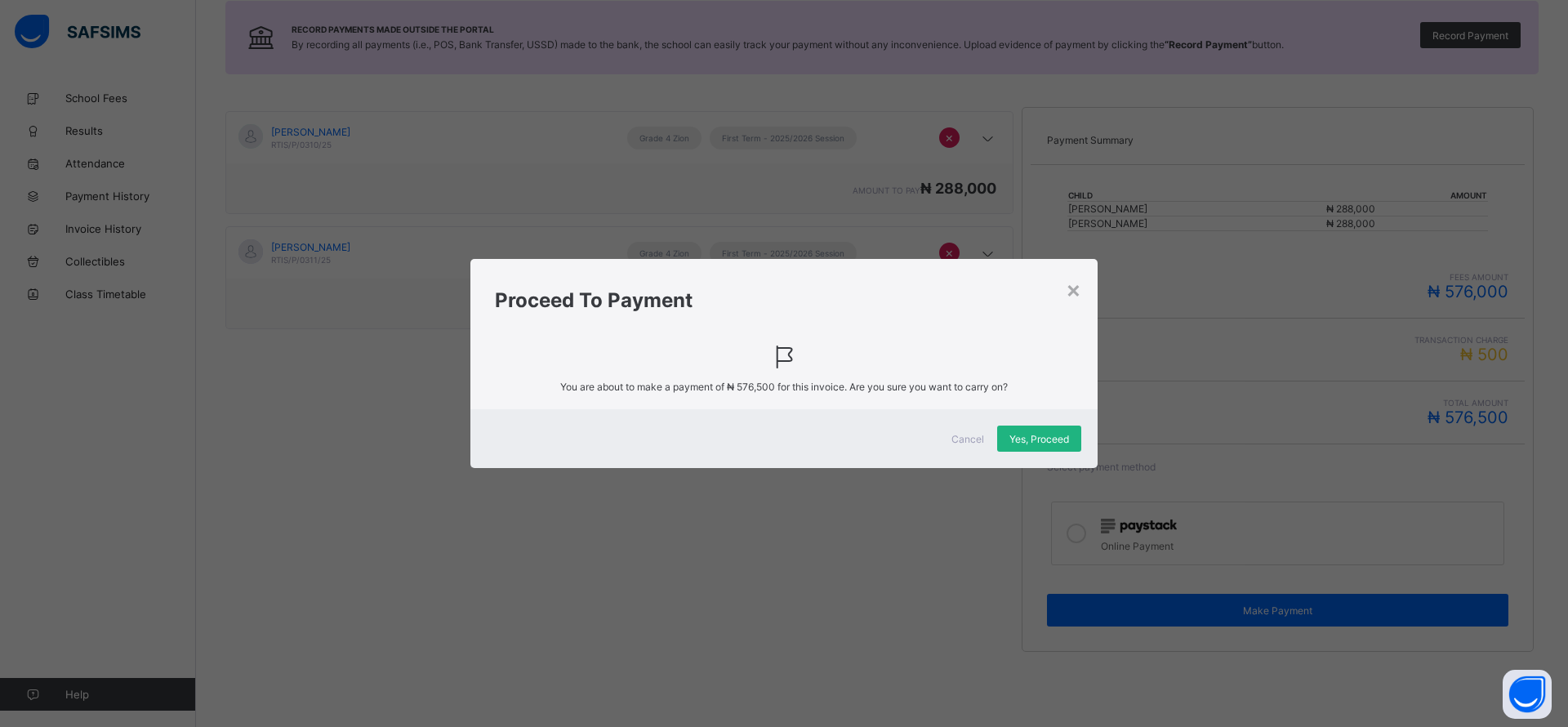
click at [1059, 443] on span "Yes, Proceed" at bounding box center [1039, 439] width 60 height 12
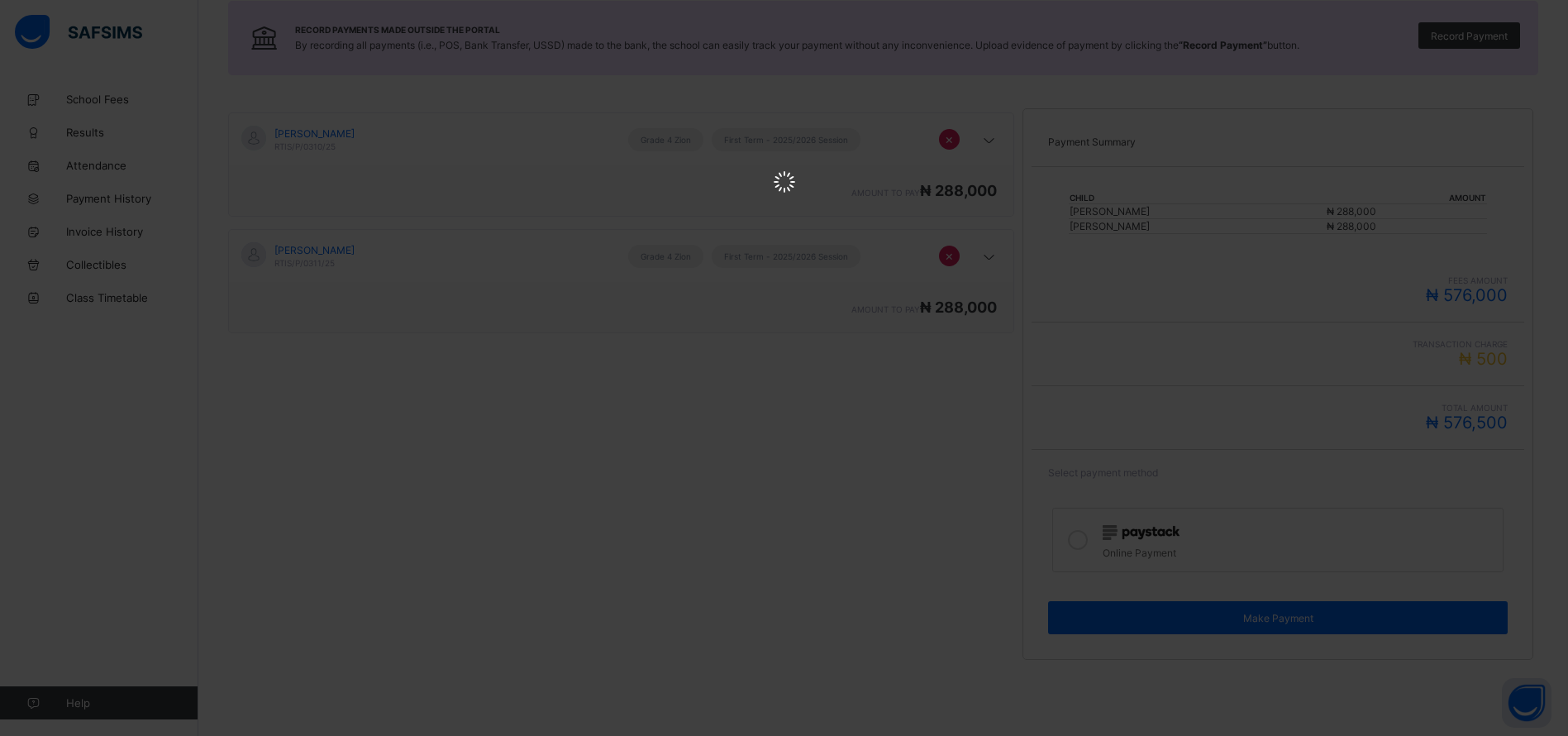
scroll to position [0, 0]
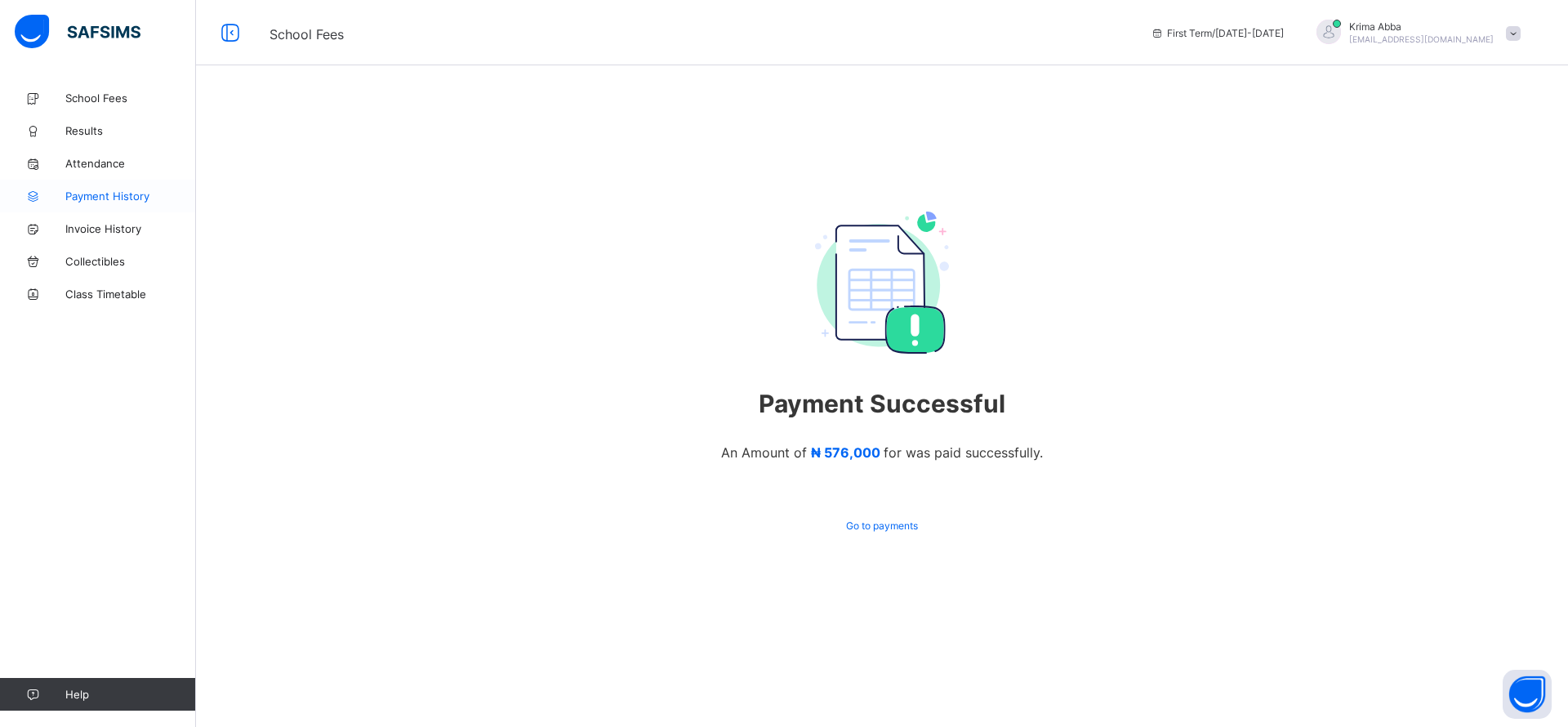
click at [89, 204] on link "Payment History" at bounding box center [98, 196] width 196 height 32
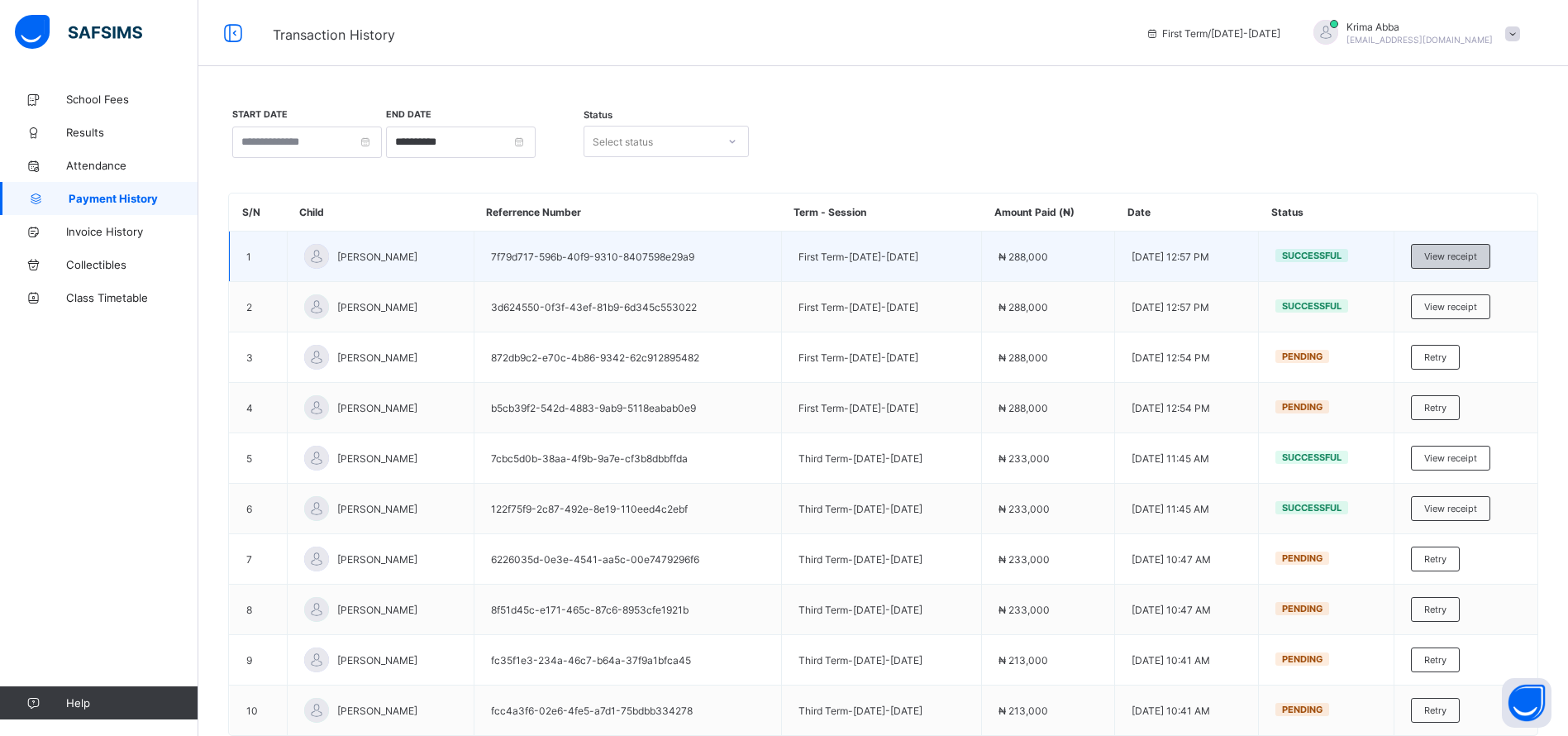
click at [1461, 257] on span "View receipt" at bounding box center [1450, 256] width 53 height 11
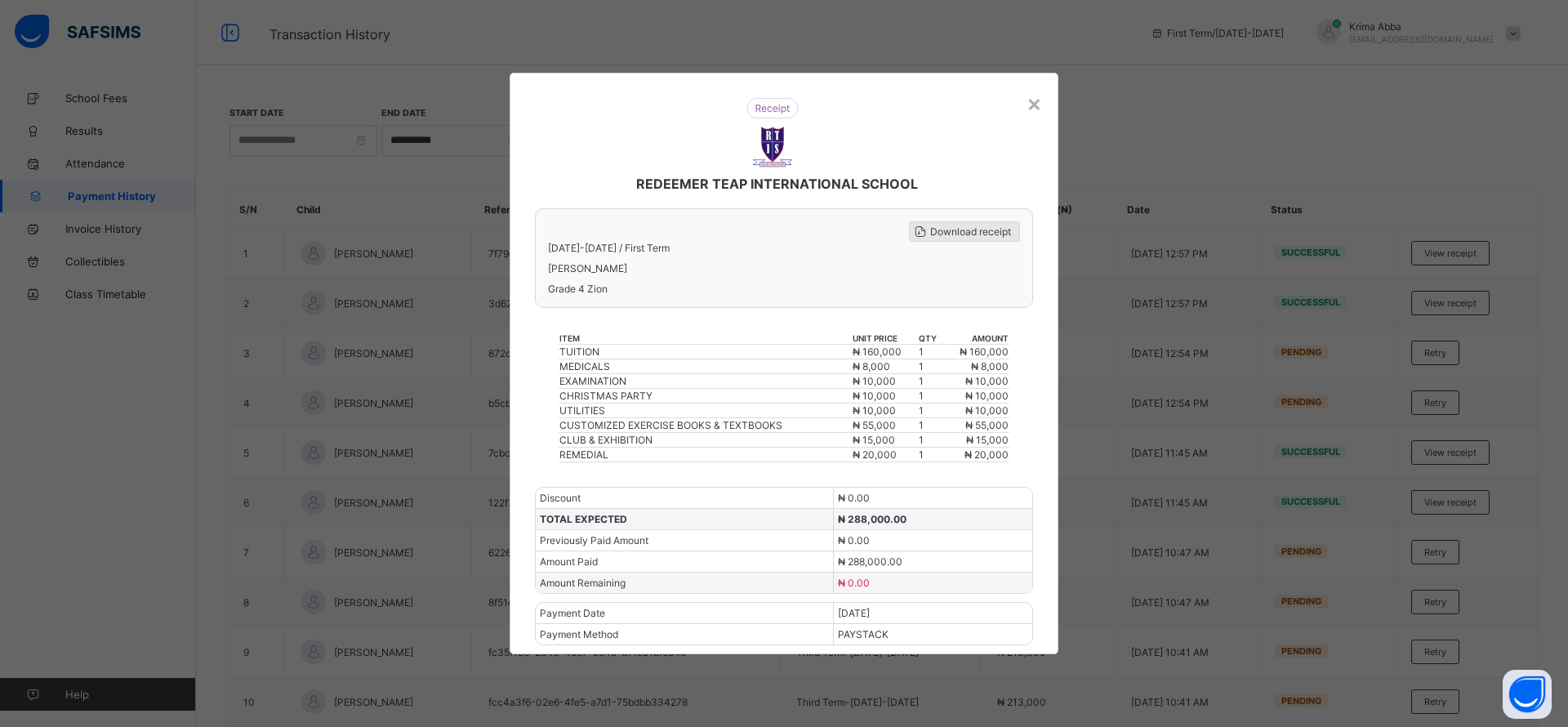
click at [962, 235] on span "Download receipt" at bounding box center [970, 232] width 81 height 12
click at [1034, 102] on div "×" at bounding box center [1034, 103] width 15 height 28
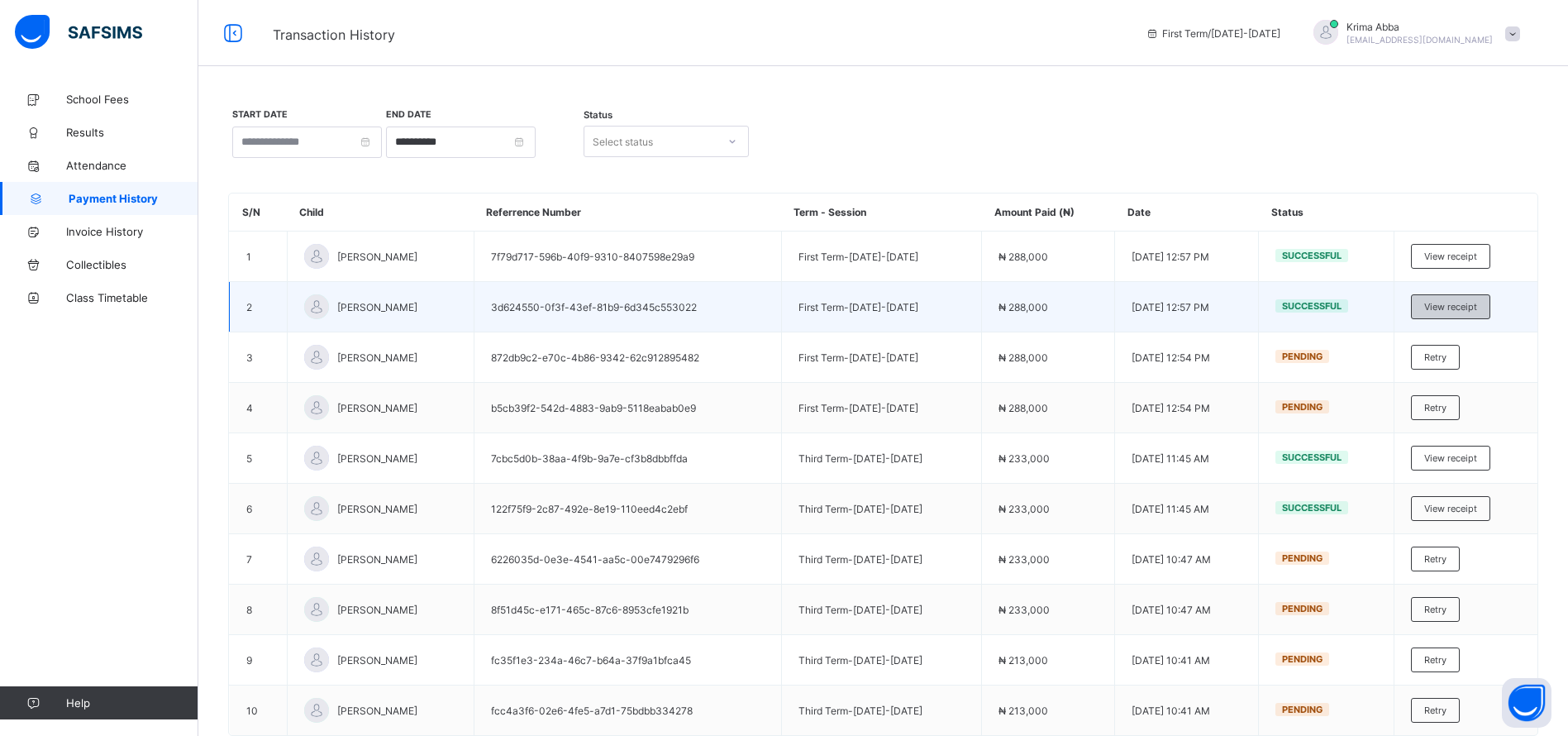
click at [1476, 305] on span "View receipt" at bounding box center [1450, 306] width 53 height 11
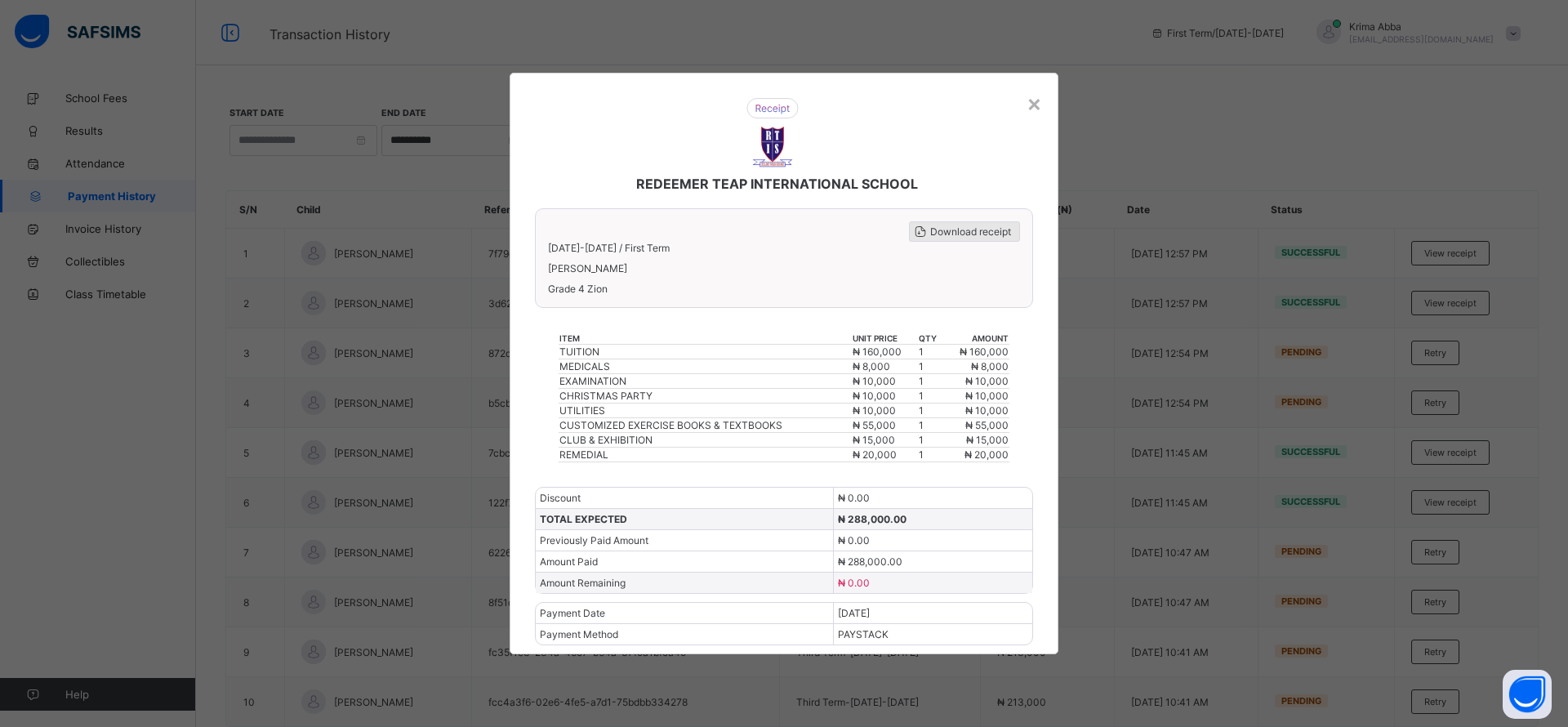
click at [932, 224] on div "Download receipt" at bounding box center [965, 232] width 111 height 21
click at [1031, 110] on div "×" at bounding box center [1034, 103] width 15 height 28
